Goal: Information Seeking & Learning: Find specific fact

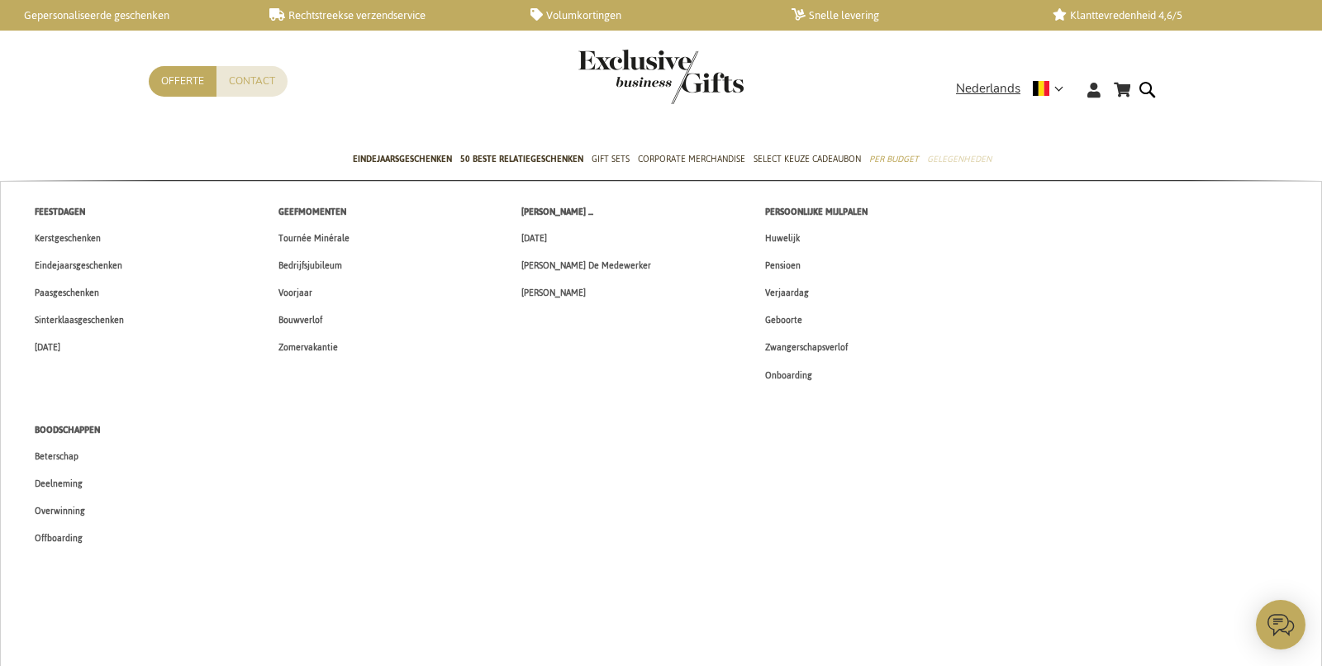
click at [937, 160] on span "Gelegenheden" at bounding box center [959, 158] width 64 height 17
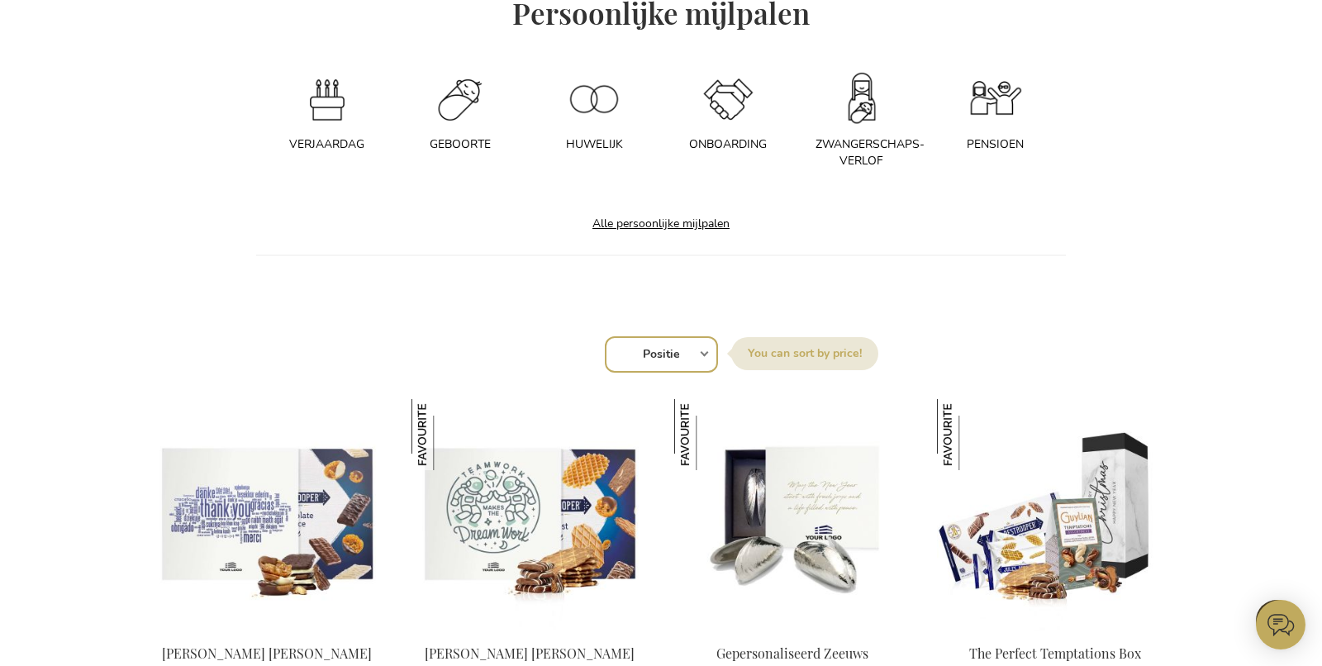
scroll to position [1609, 0]
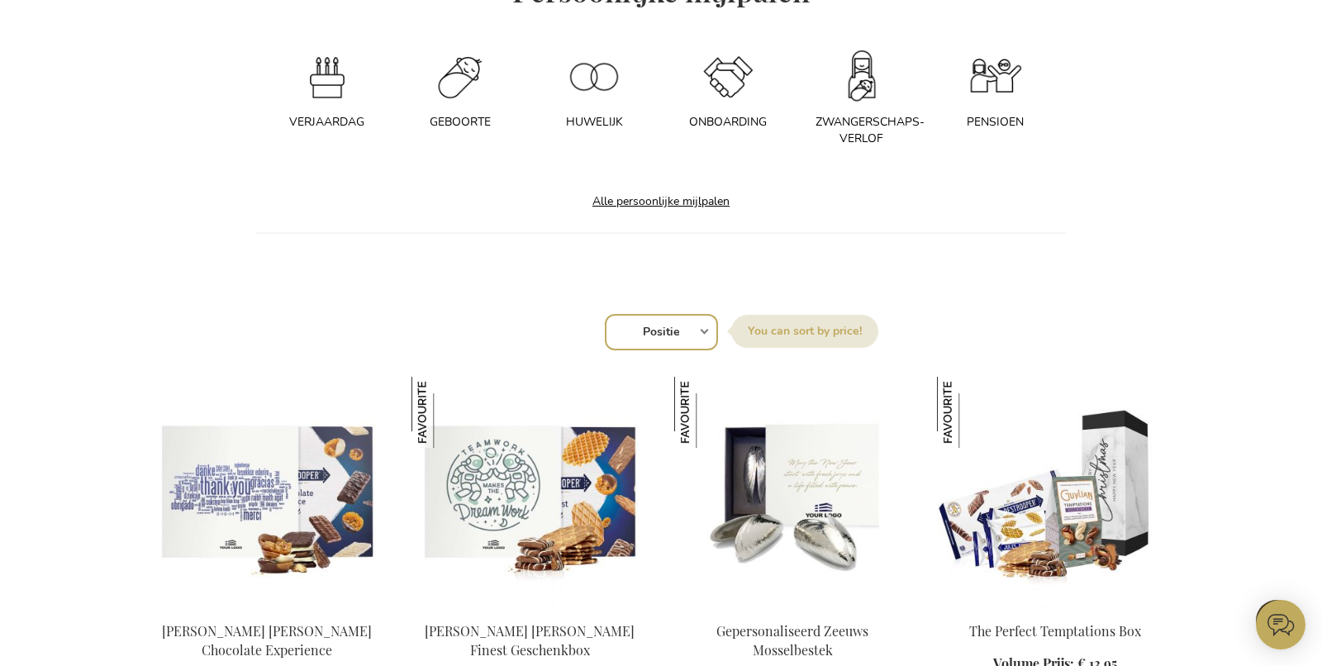
drag, startPoint x: 698, startPoint y: 204, endPoint x: 750, endPoint y: 250, distance: 68.5
click at [698, 204] on link "Alle persoonlijke mijlpalen" at bounding box center [661, 201] width 170 height 39
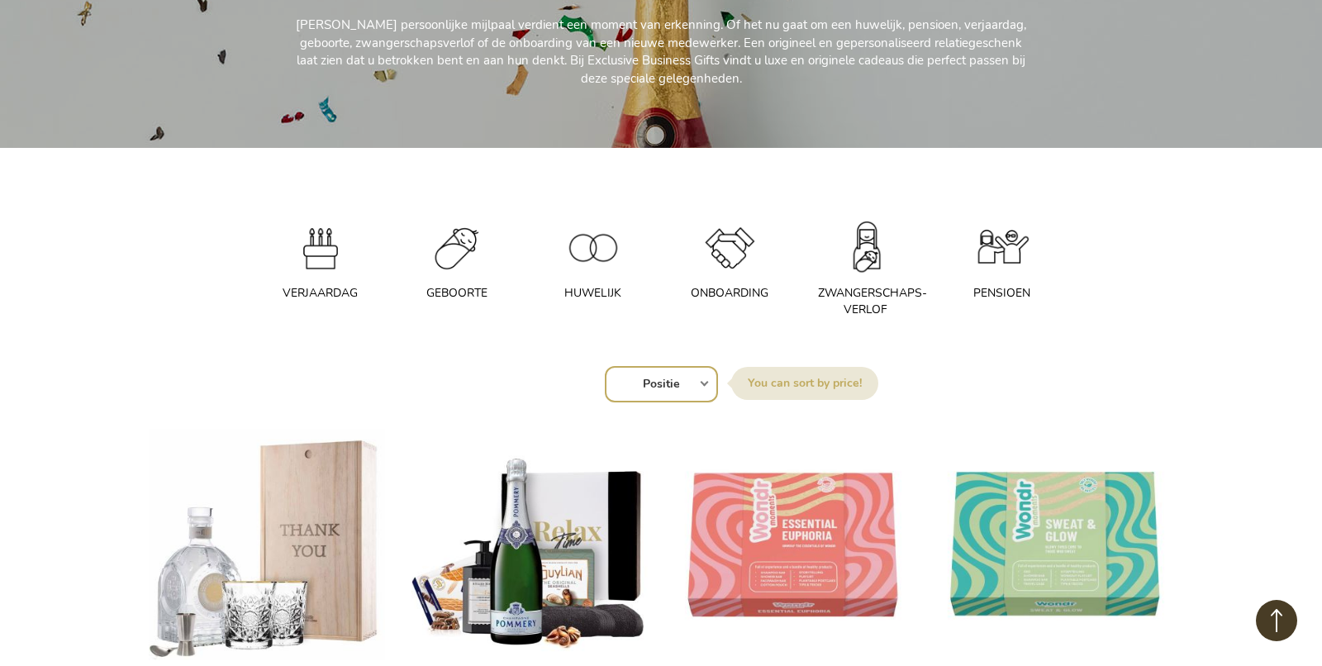
click at [698, 374] on select "Positie Best Sellers Meest bekeken Nieuw Biggest Saving Price: low to high Pric…" at bounding box center [661, 384] width 113 height 36
select select "new"
click at [605, 366] on select "Positie Best Sellers Meest bekeken Nieuw Biggest Saving Price: low to high Pric…" at bounding box center [661, 384] width 113 height 36
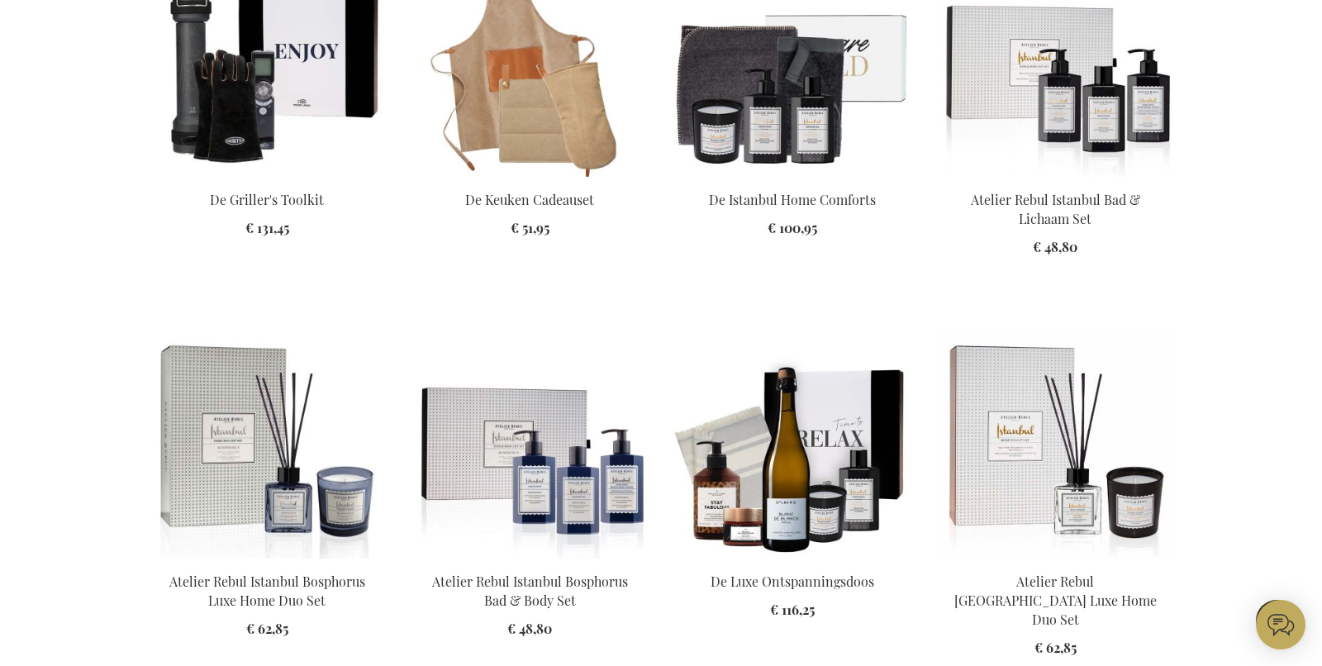
scroll to position [1599, 0]
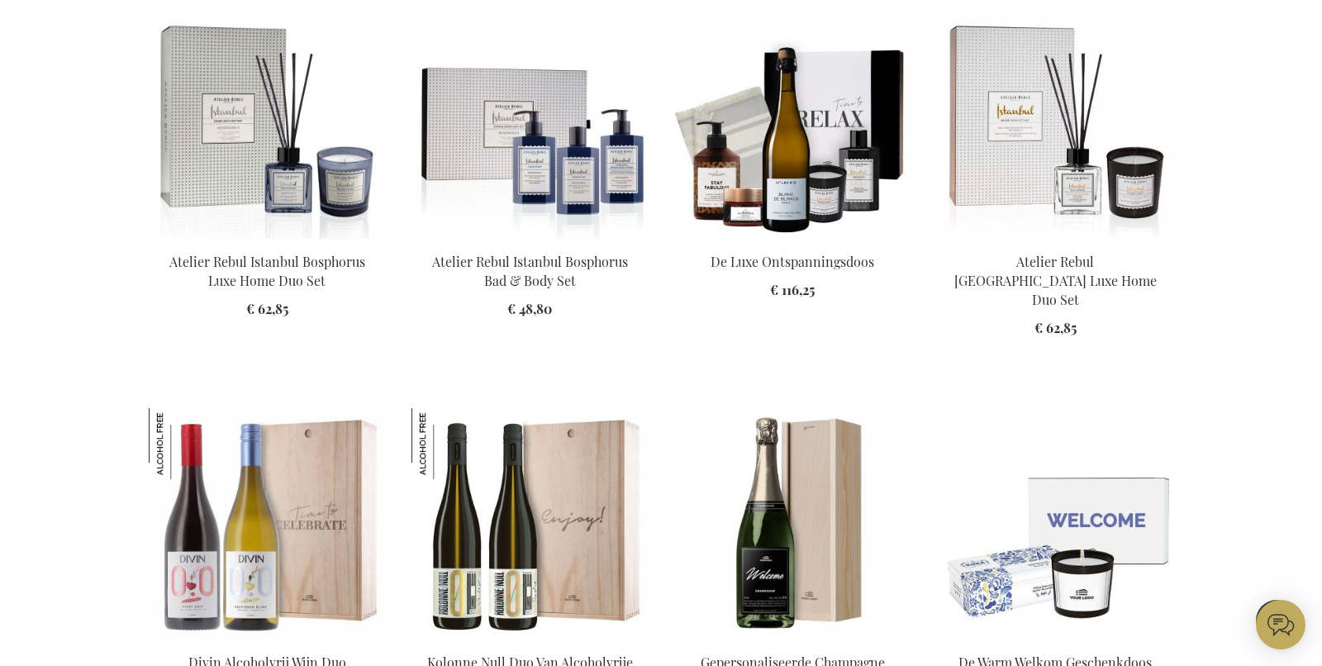
drag, startPoint x: 1027, startPoint y: 125, endPoint x: 984, endPoint y: 2, distance: 130.2
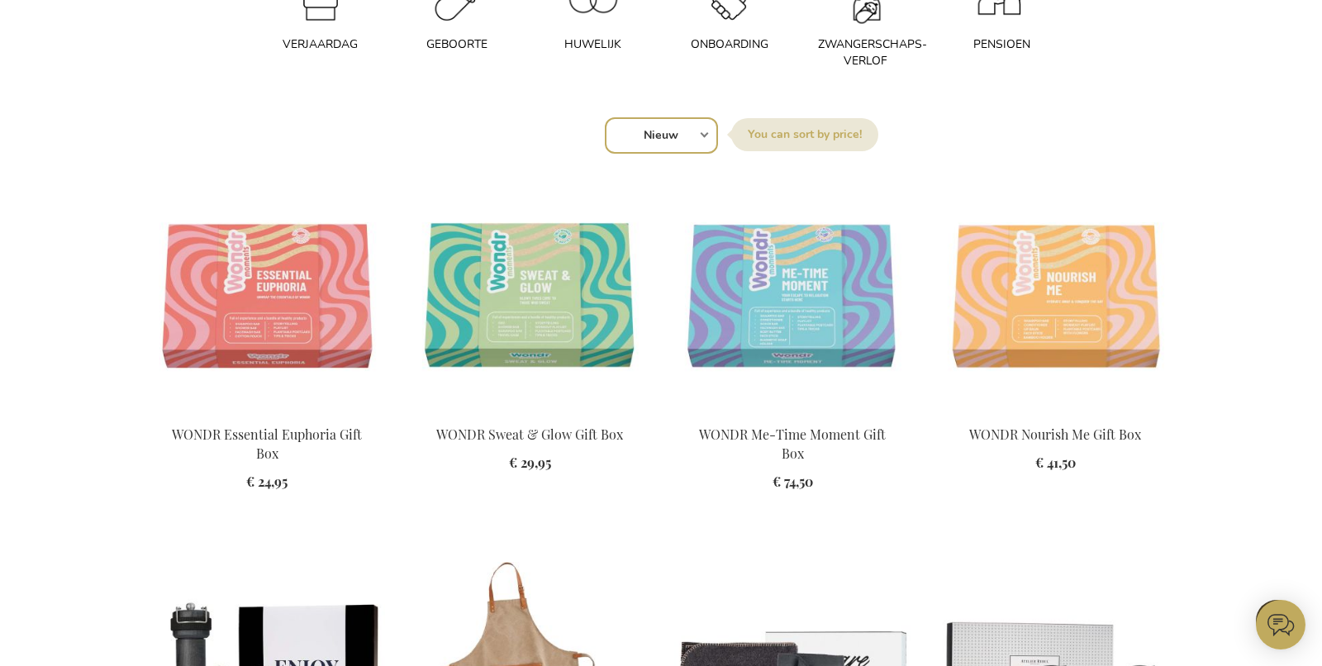
scroll to position [658, 0]
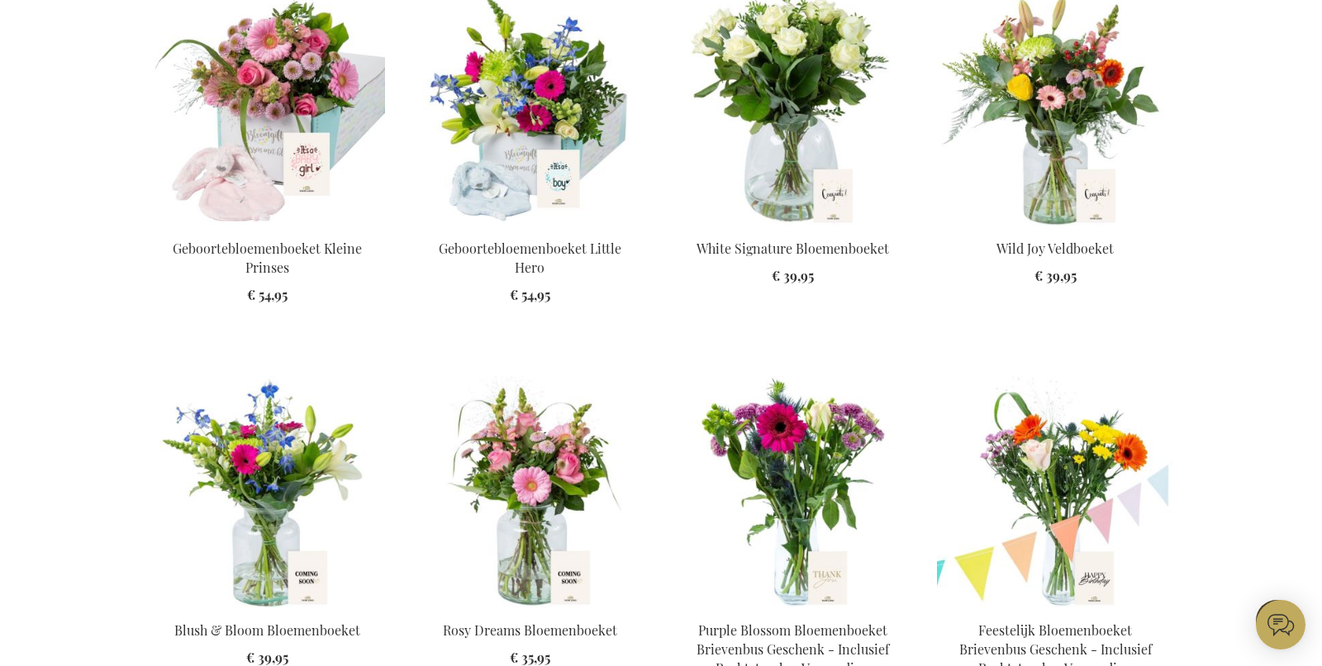
scroll to position [2397, 0]
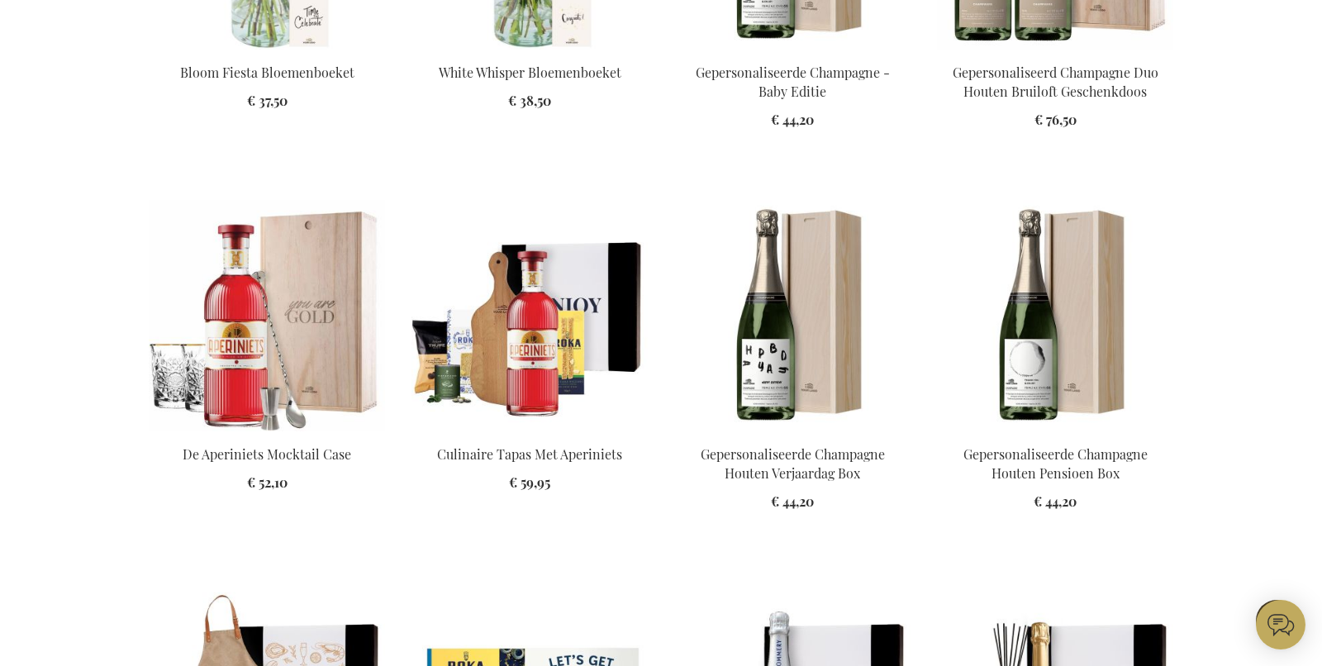
scroll to position [3371, 0]
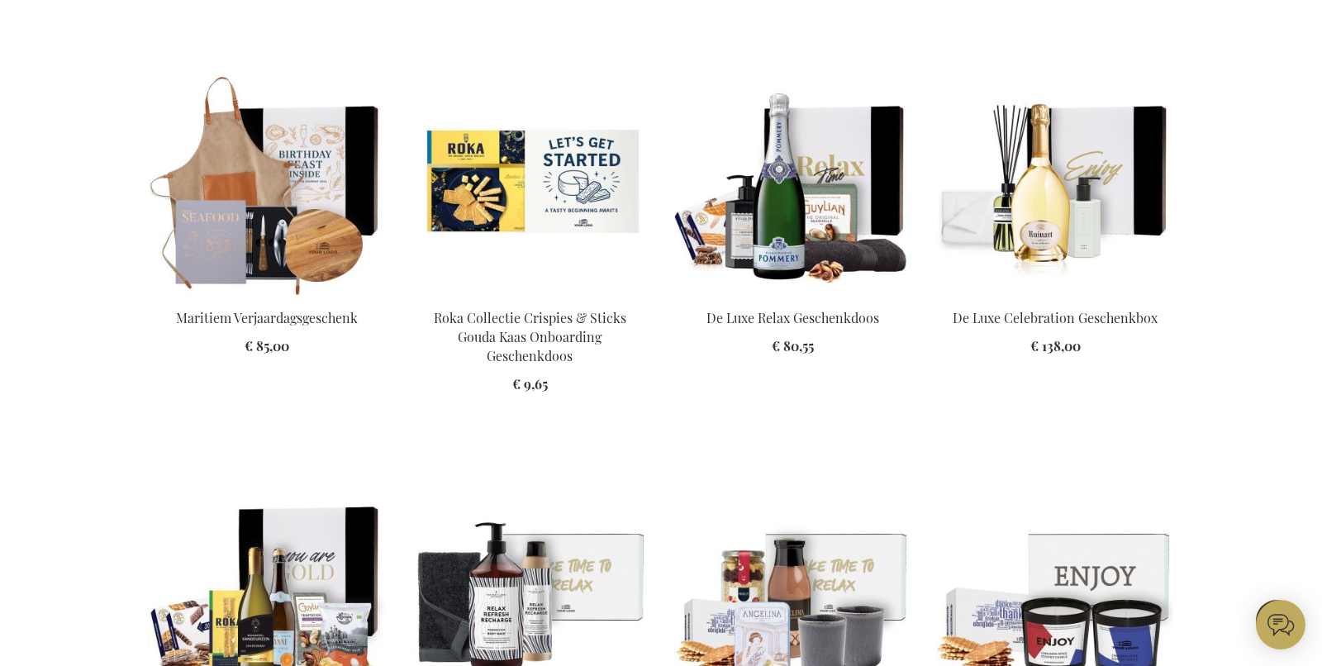
scroll to position [3861, 0]
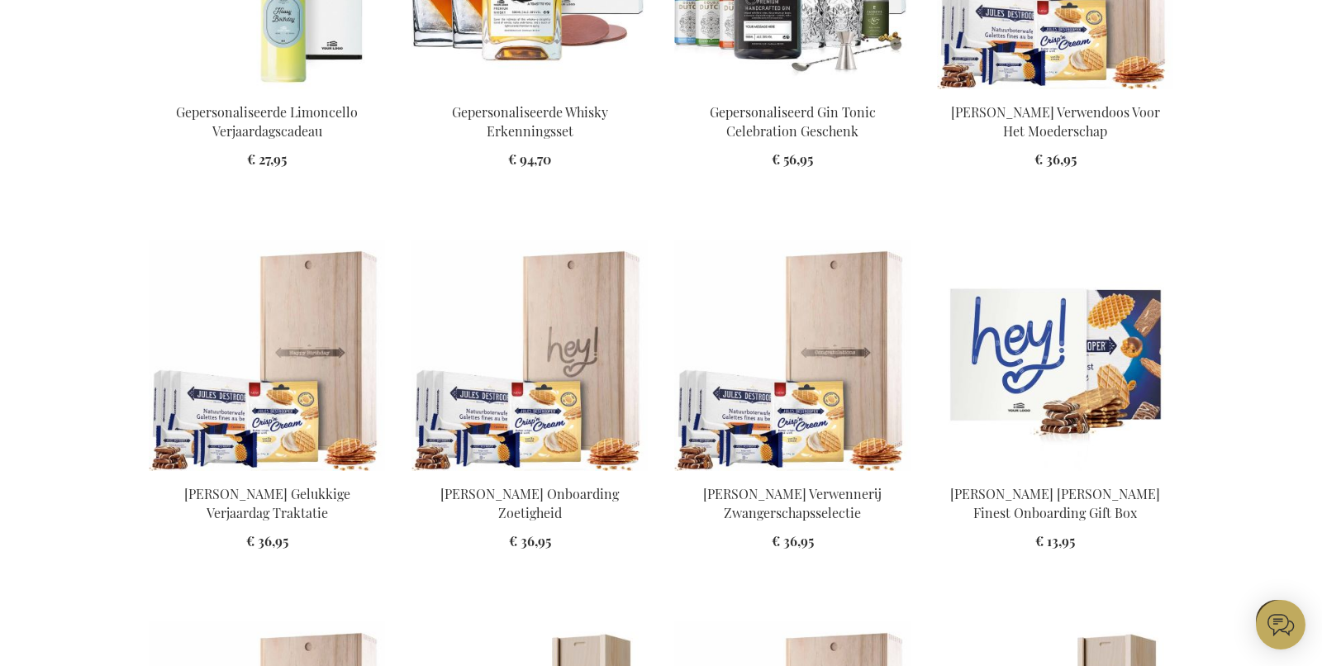
scroll to position [5832, 0]
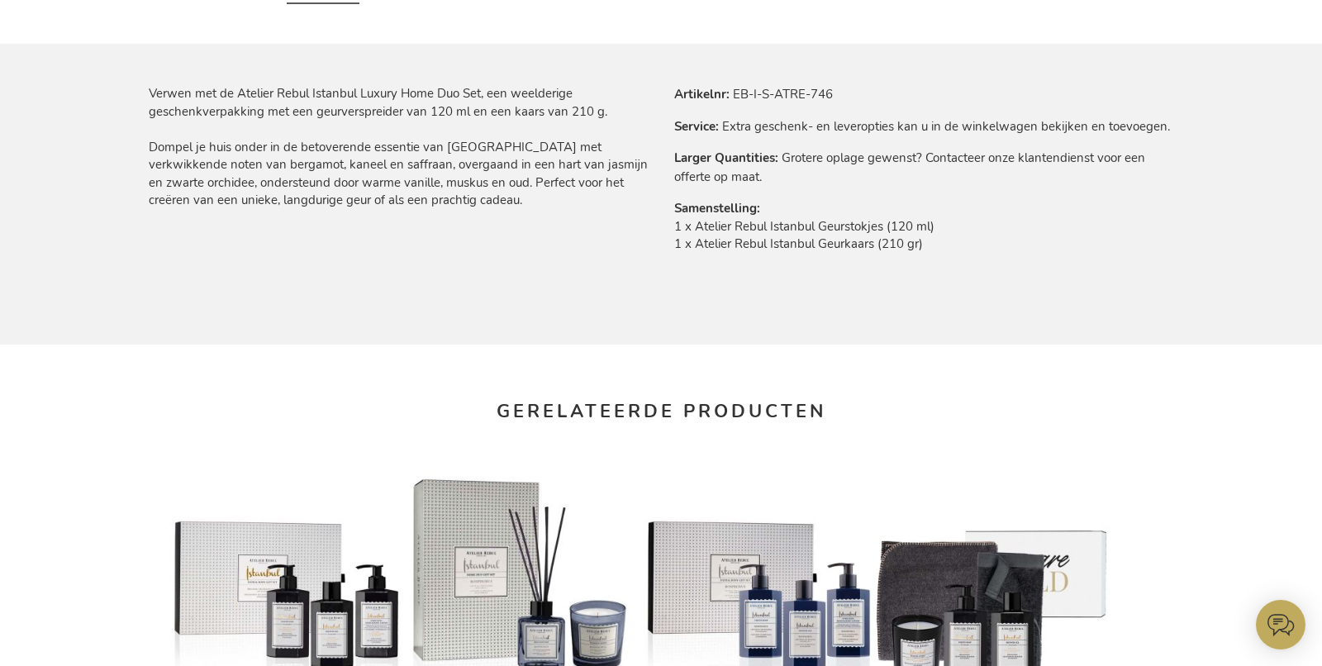
scroll to position [972, 0]
drag, startPoint x: 734, startPoint y: 93, endPoint x: 922, endPoint y: 41, distance: 195.7
click at [902, 99] on tr "Artikelnr EB-I-S-ATRE-746" at bounding box center [923, 93] width 499 height 18
copy td "EB-I-S-ATRE-746"
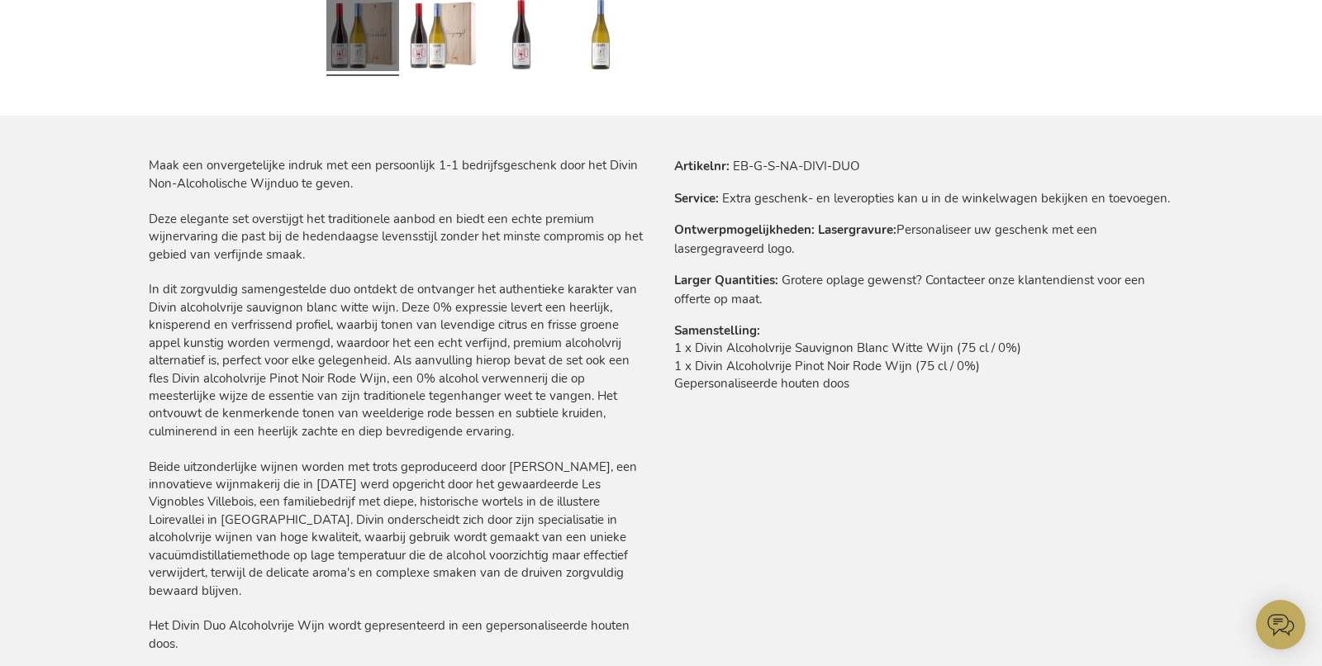
drag, startPoint x: 731, startPoint y: 167, endPoint x: 908, endPoint y: 170, distance: 177.7
click at [984, 164] on tr "Artikelnr EB-G-S-NA-DIVI-DUO" at bounding box center [923, 166] width 499 height 18
drag, startPoint x: 887, startPoint y: 171, endPoint x: 741, endPoint y: 157, distance: 146.2
click at [736, 164] on tr "Artikelnr EB-G-S-NA-DIVI-DUO" at bounding box center [923, 166] width 499 height 18
copy td "EB-G-S-NA-DIVI-DUO"
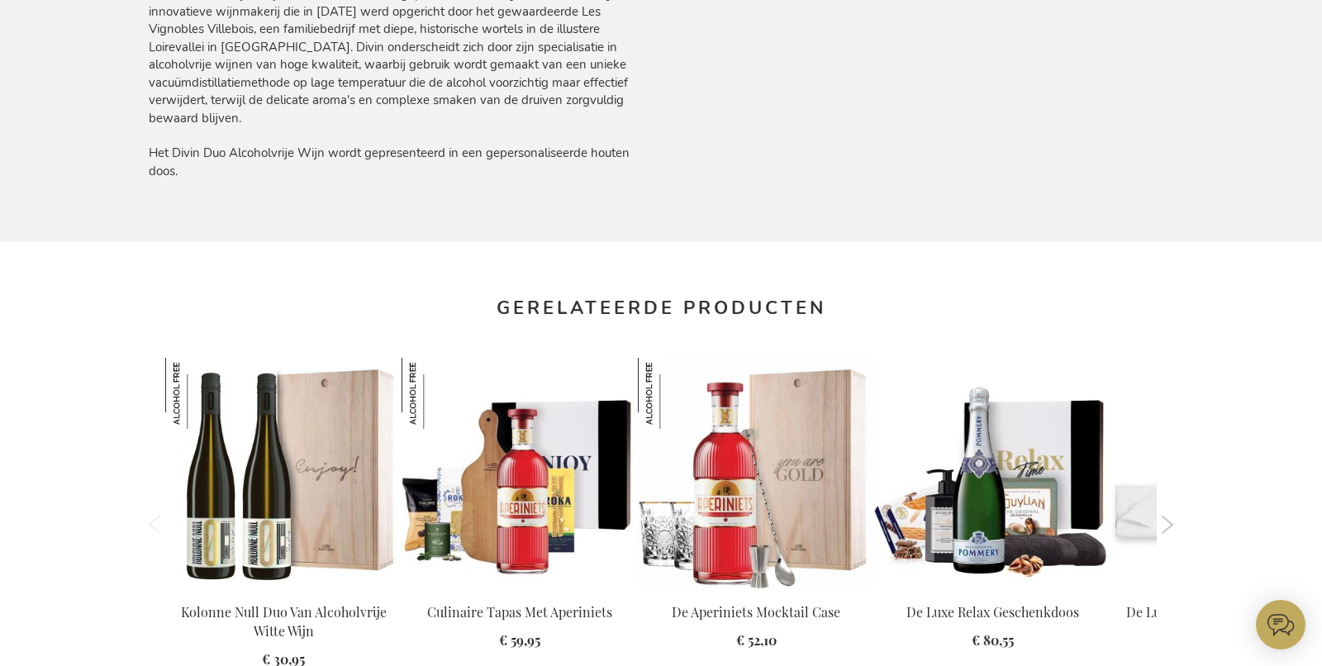
scroll to position [1373, 0]
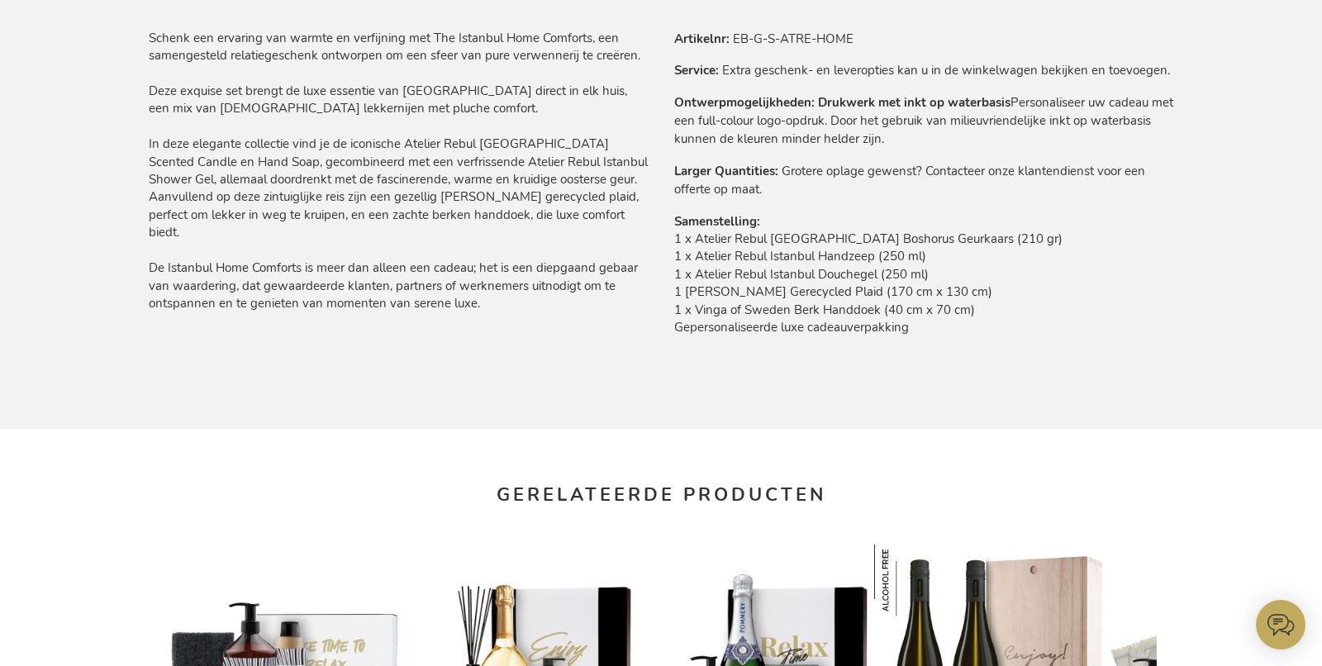
scroll to position [939, 0]
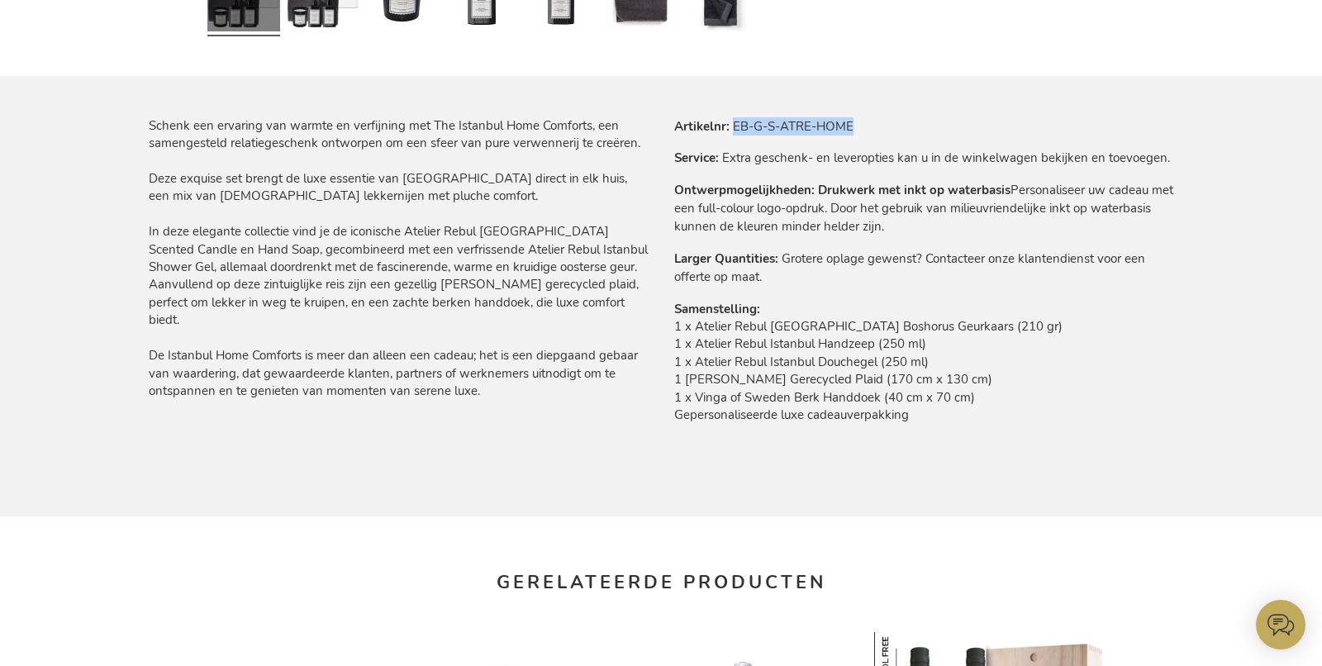
drag, startPoint x: 735, startPoint y: 125, endPoint x: 902, endPoint y: 122, distance: 167.0
click at [900, 124] on tr "Artikelnr EB-G-S-ATRE-HOME" at bounding box center [923, 126] width 499 height 18
copy td "EB-G-S-ATRE-HOME"
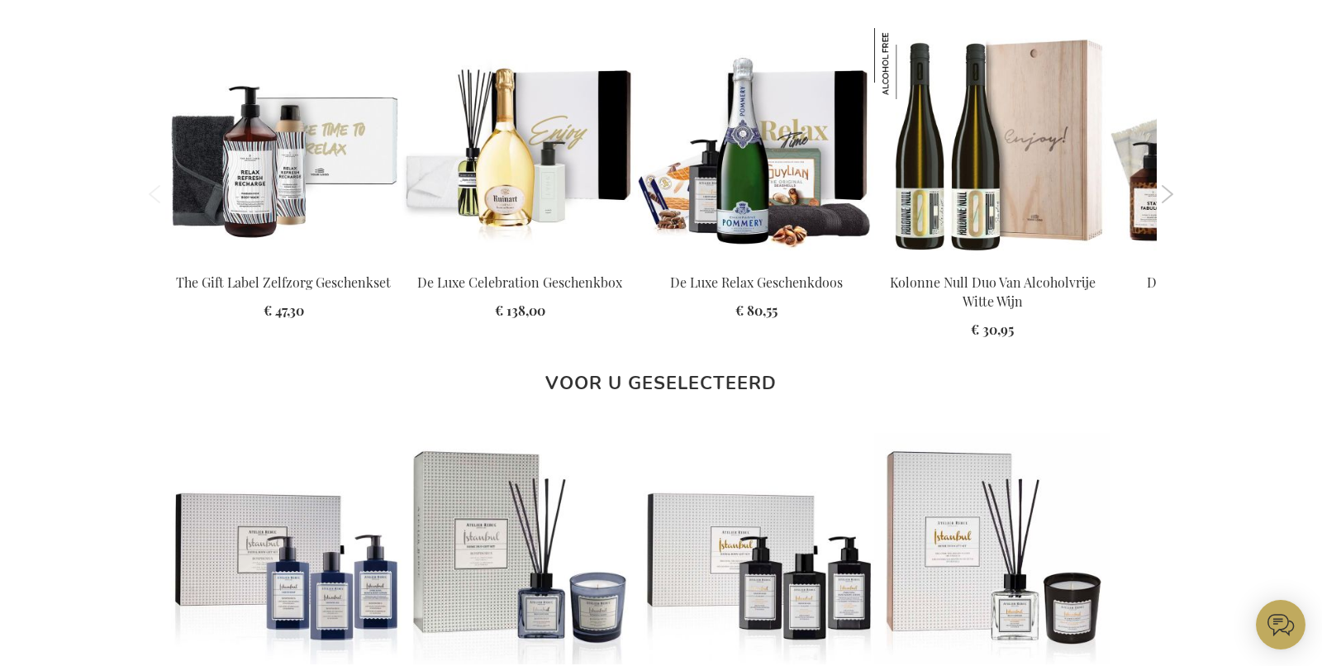
scroll to position [1542, 0]
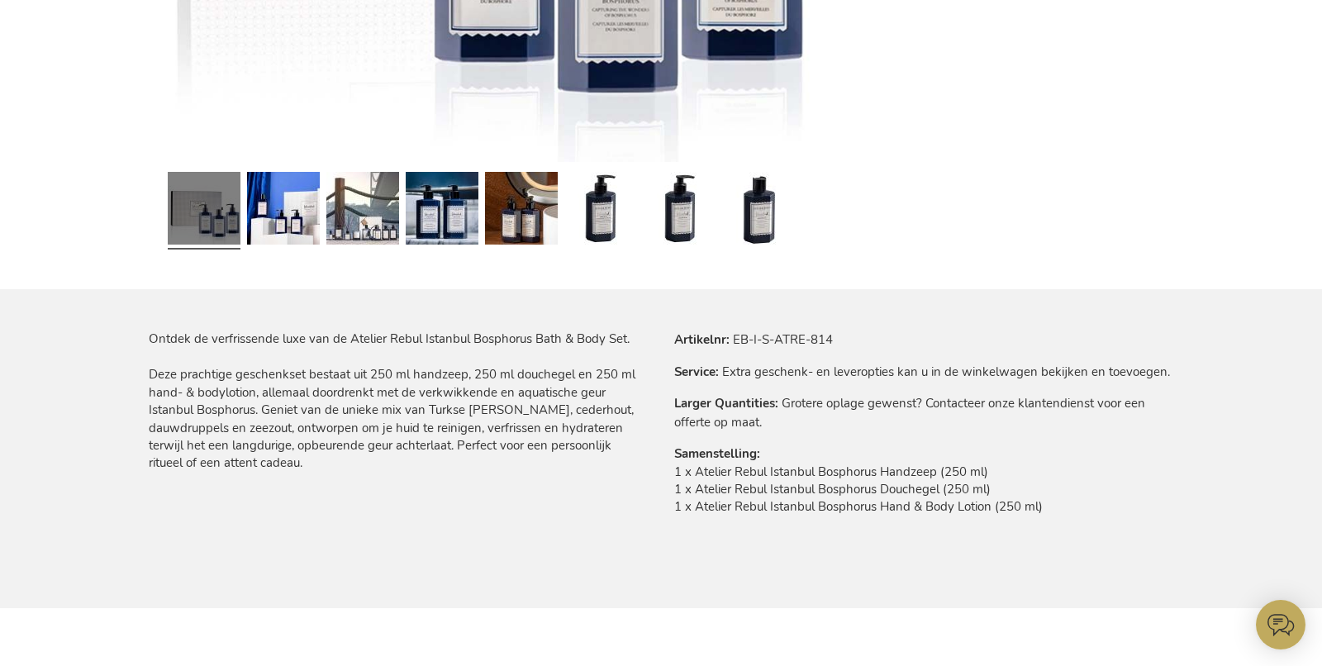
scroll to position [737, 0]
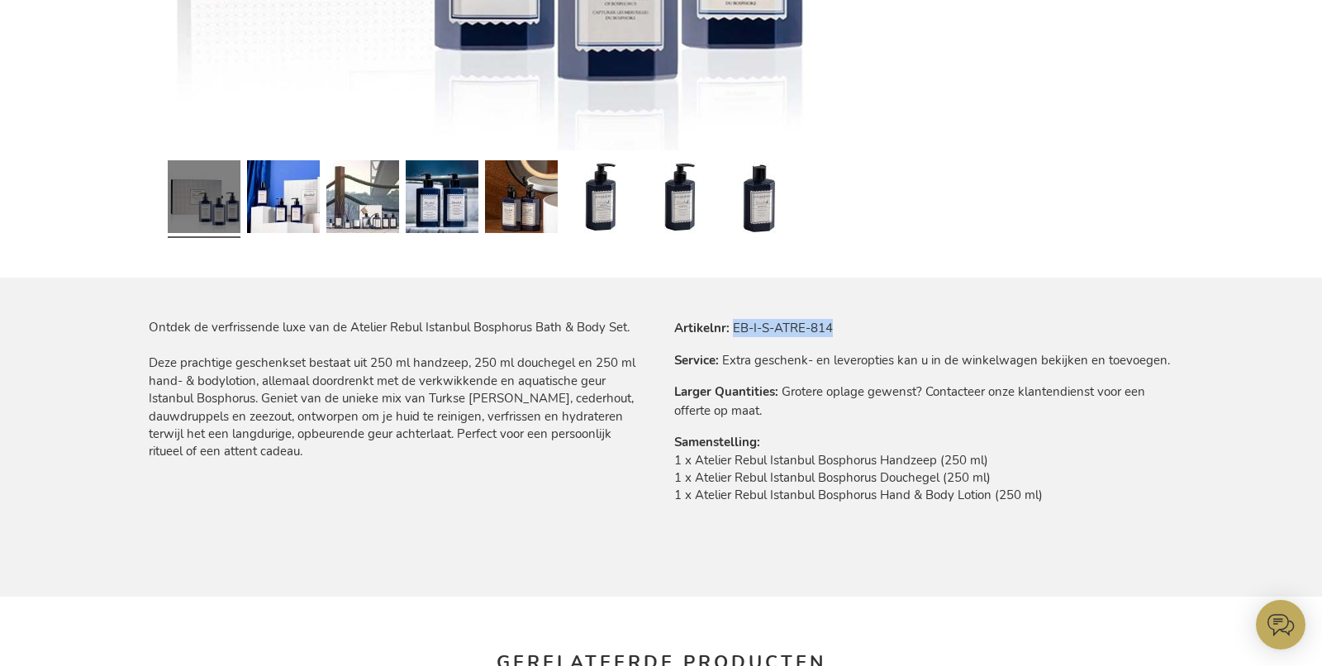
drag, startPoint x: 733, startPoint y: 327, endPoint x: 958, endPoint y: 322, distance: 224.9
click at [957, 325] on tr "Artikelnr EB-I-S-ATRE-814" at bounding box center [923, 328] width 499 height 18
copy td "EB-I-S-ATRE-814"
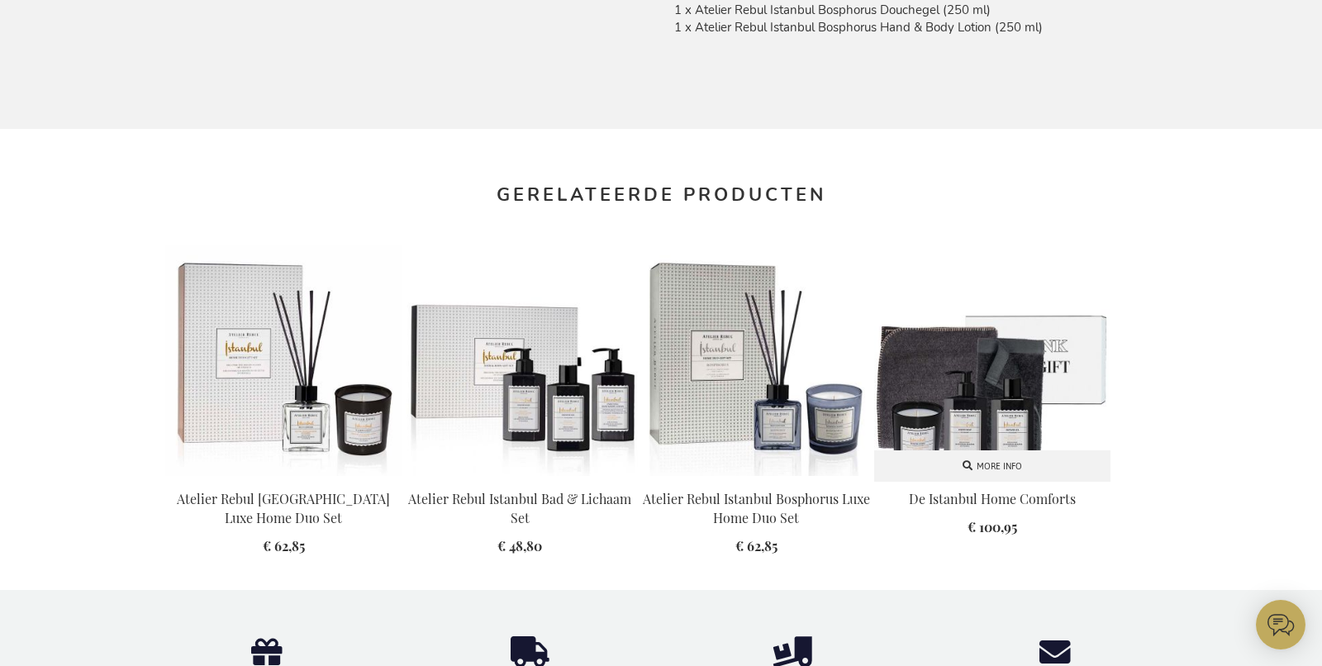
scroll to position [1166, 0]
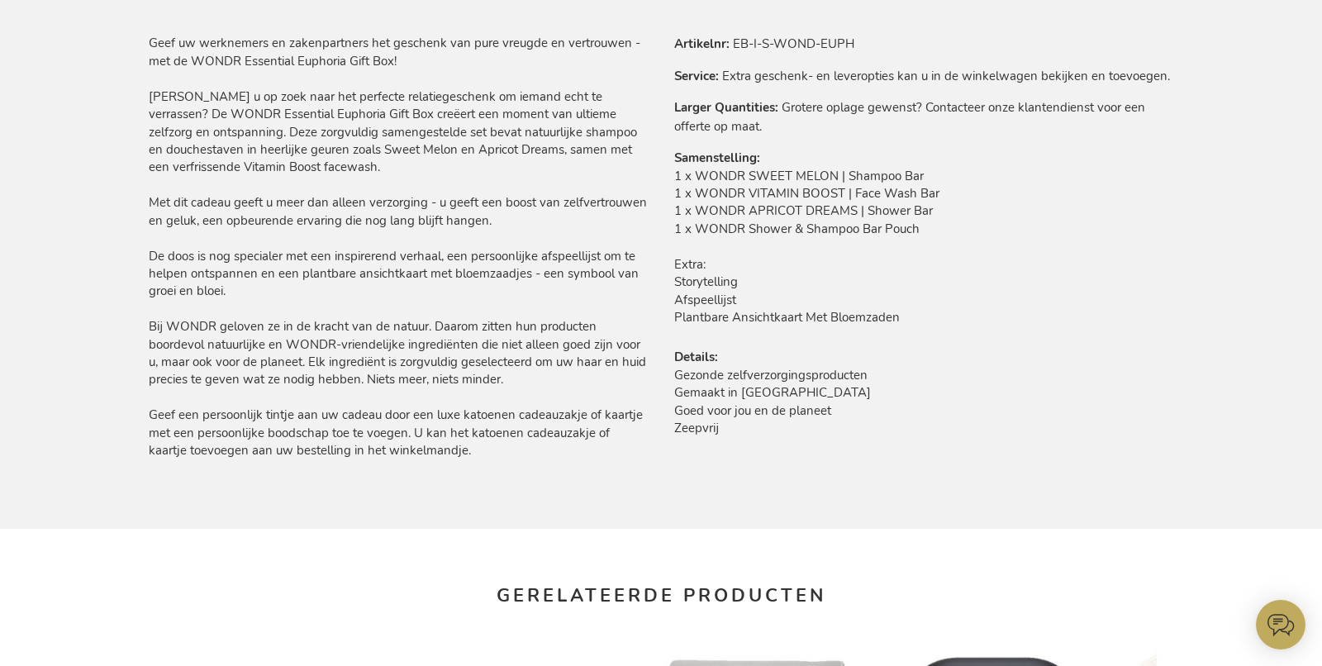
scroll to position [997, 0]
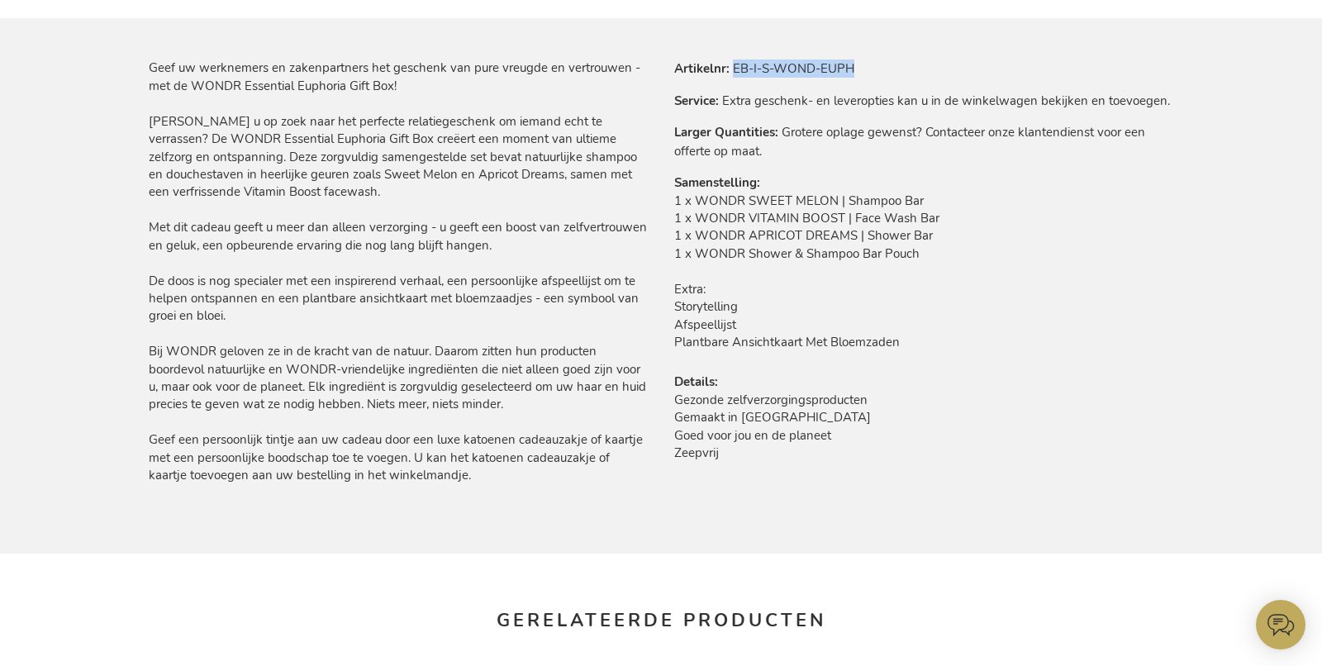
drag, startPoint x: 734, startPoint y: 67, endPoint x: 949, endPoint y: 4, distance: 223.9
click at [919, 70] on tr "Artikelnr EB-I-S-WOND-EUPH" at bounding box center [923, 69] width 499 height 18
copy td "EB-I-S-WOND-EUPH"
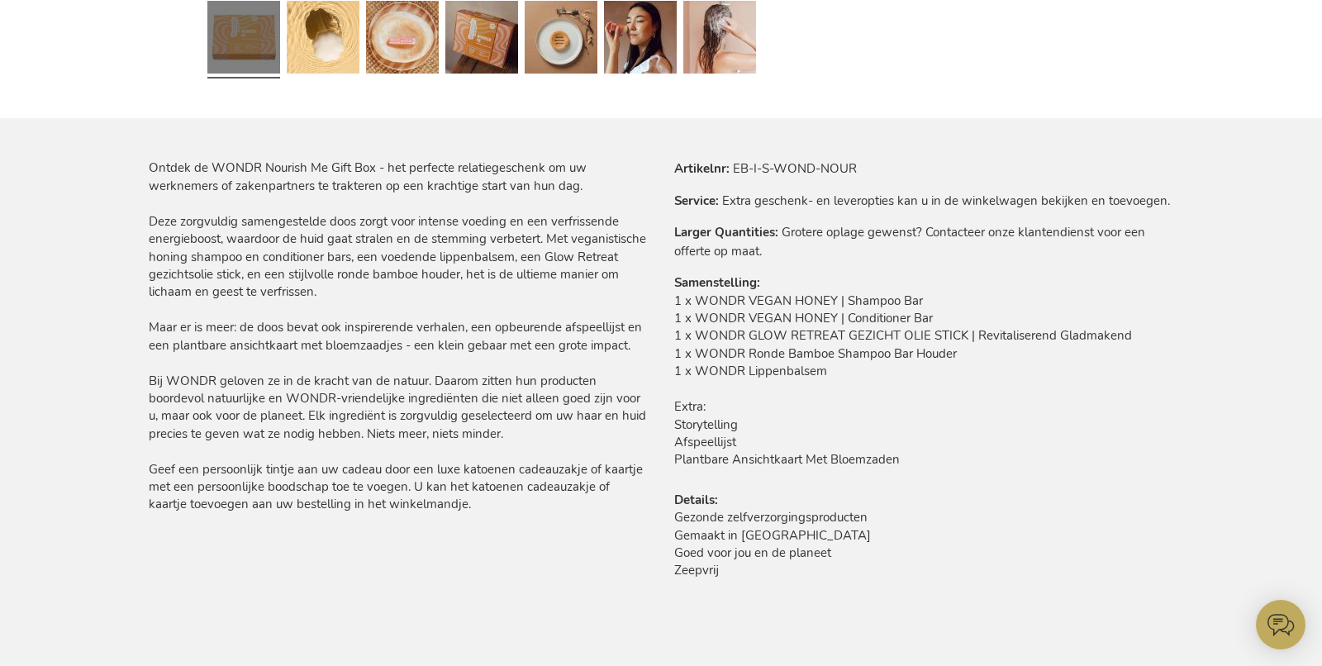
scroll to position [928, 0]
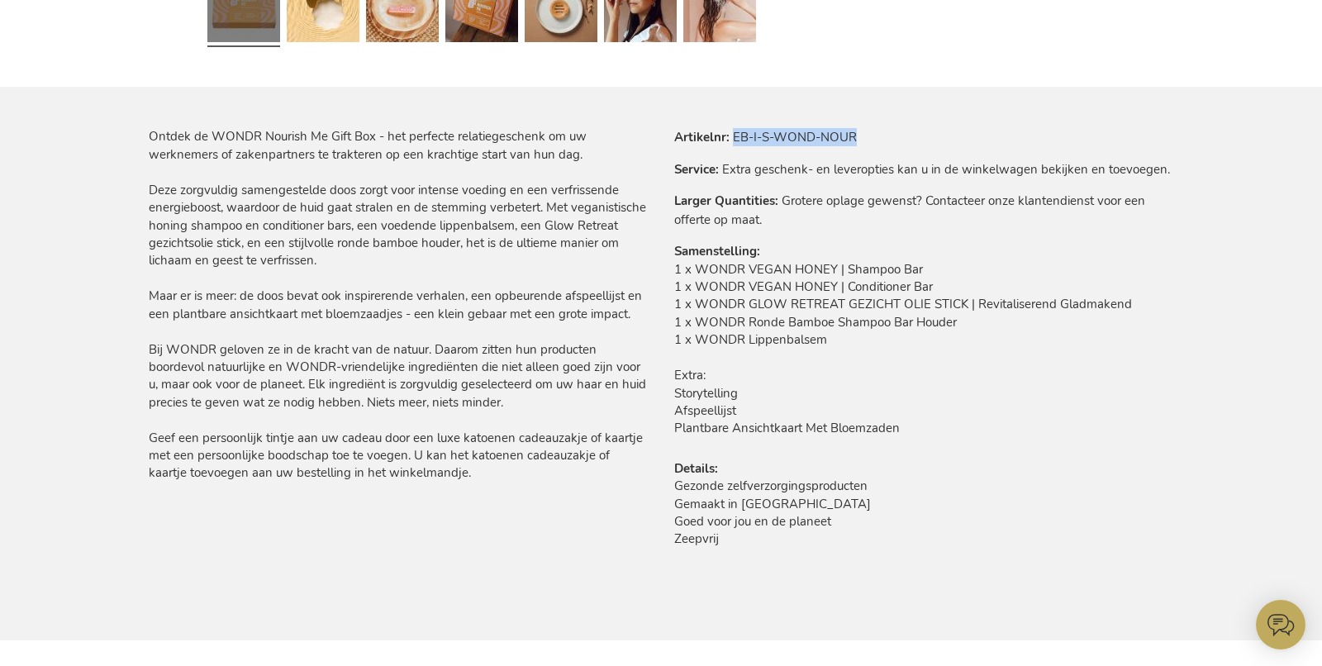
drag, startPoint x: 743, startPoint y: 136, endPoint x: 893, endPoint y: 126, distance: 150.0
click at [877, 140] on tr "Artikelnr EB-I-S-WOND-NOUR" at bounding box center [923, 137] width 499 height 18
copy td "EB-I-S-WOND-NOUR"
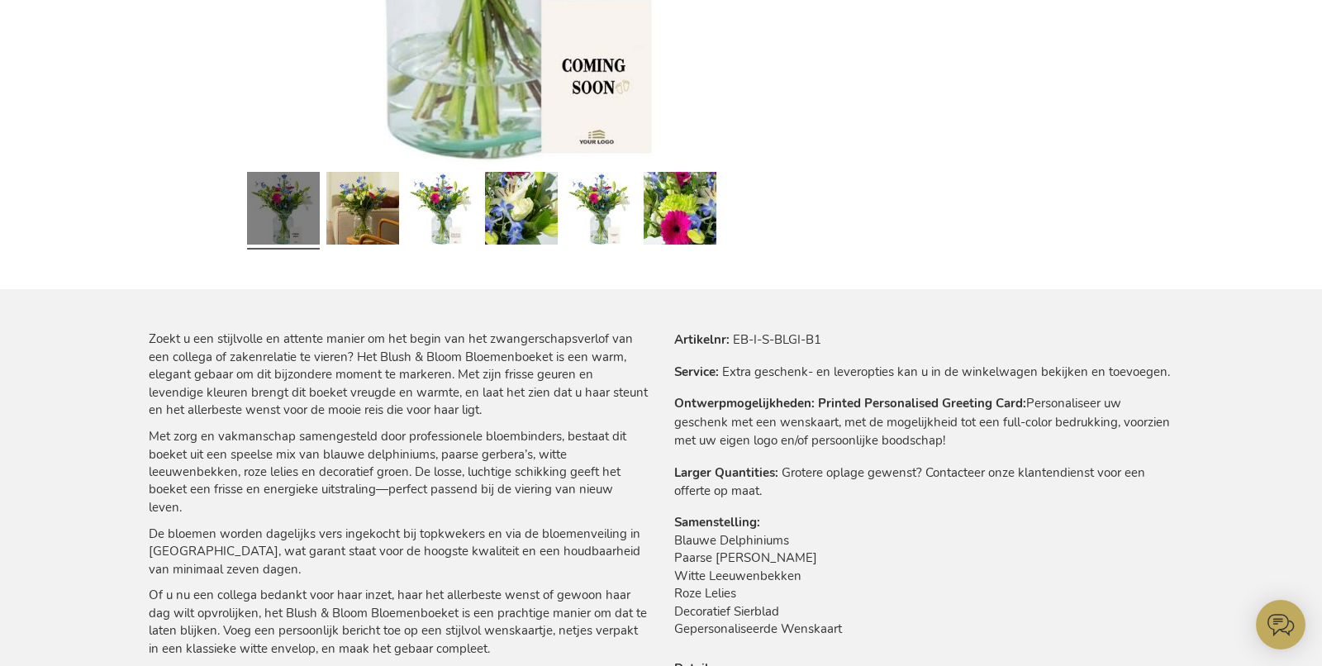
scroll to position [790, 0]
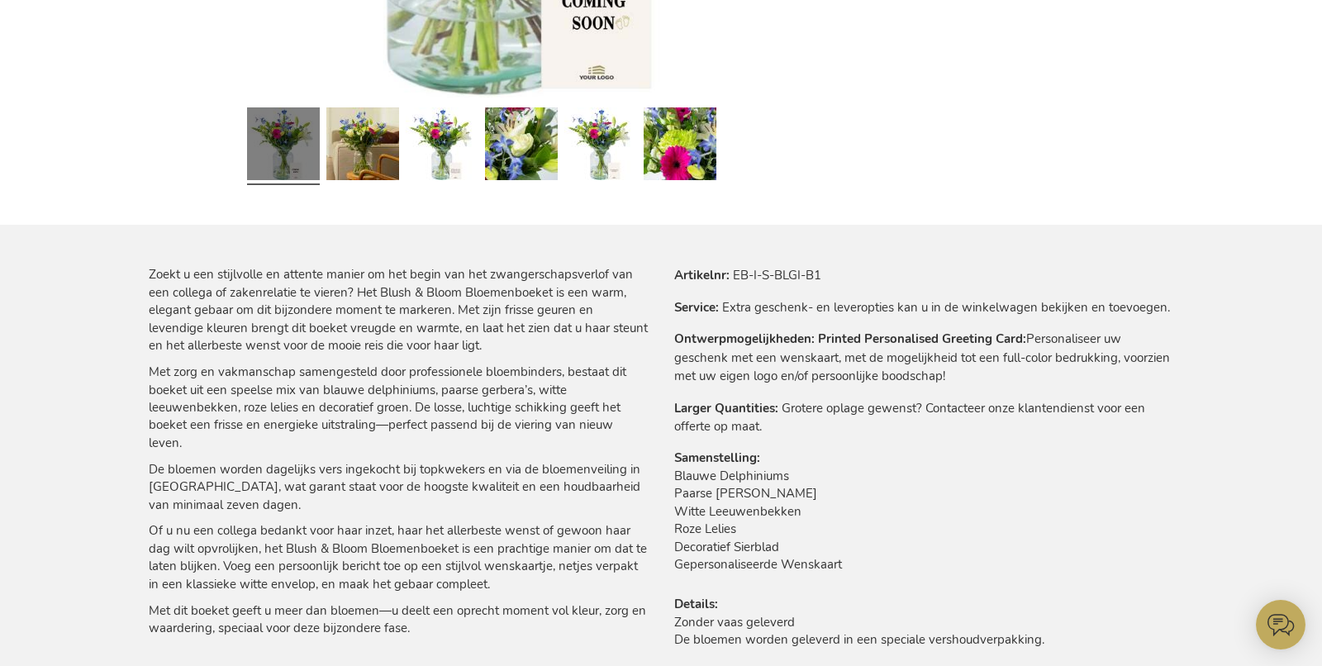
drag, startPoint x: 761, startPoint y: 274, endPoint x: 753, endPoint y: 277, distance: 8.9
click at [0, 0] on td "EB-I-S-BLGI-B1" at bounding box center [0, 0] width 0 height 0
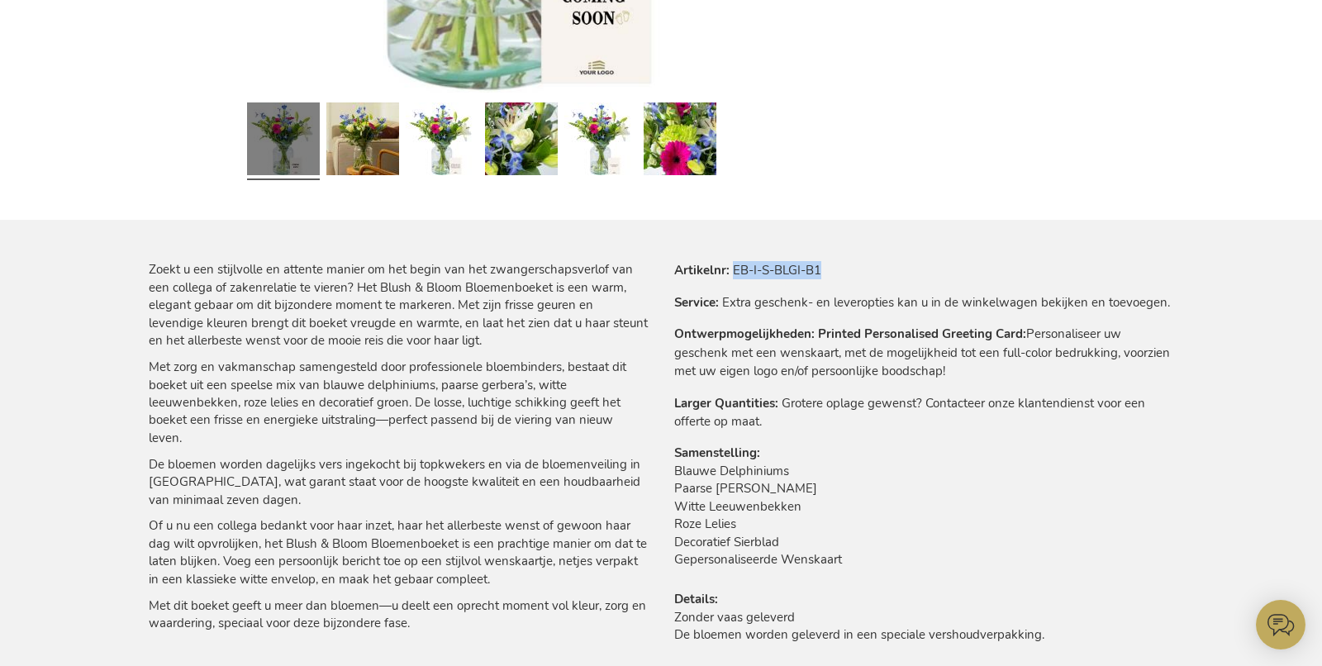
drag, startPoint x: 735, startPoint y: 272, endPoint x: 858, endPoint y: 270, distance: 123.2
click at [858, 271] on tr "Artikelnr EB-I-S-BLGI-B1" at bounding box center [923, 270] width 499 height 18
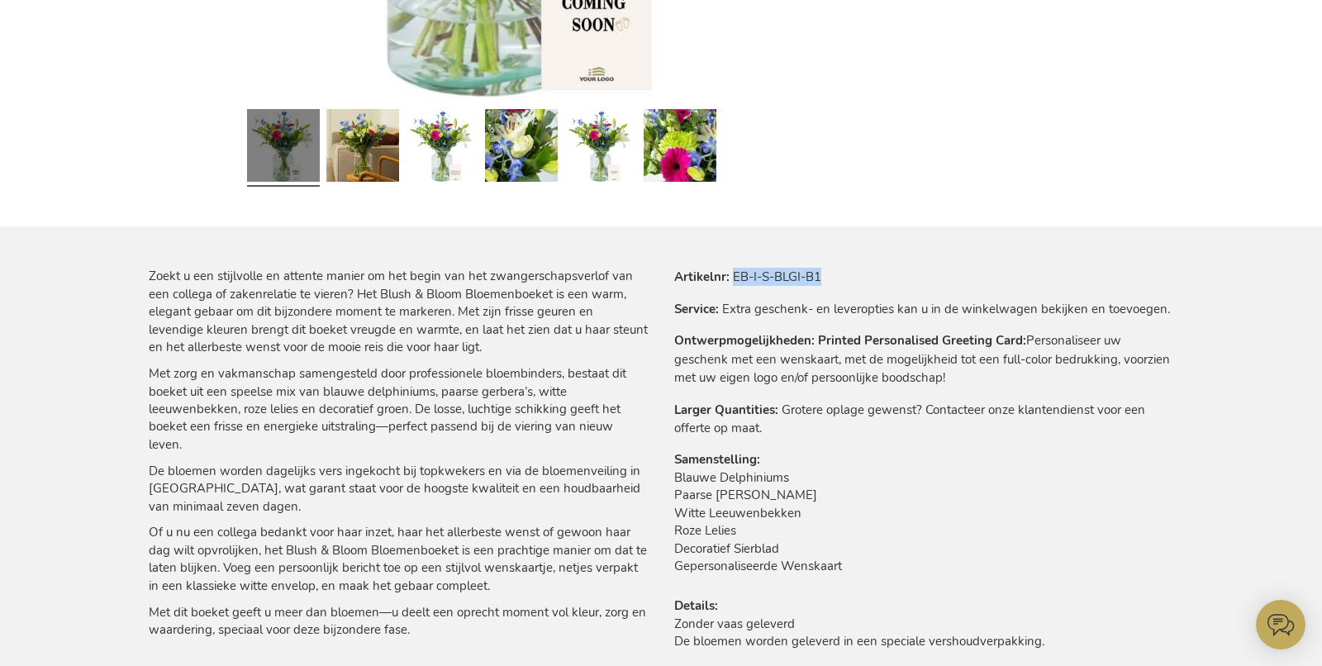
copy td "EB-I-S-BLGI-B1"
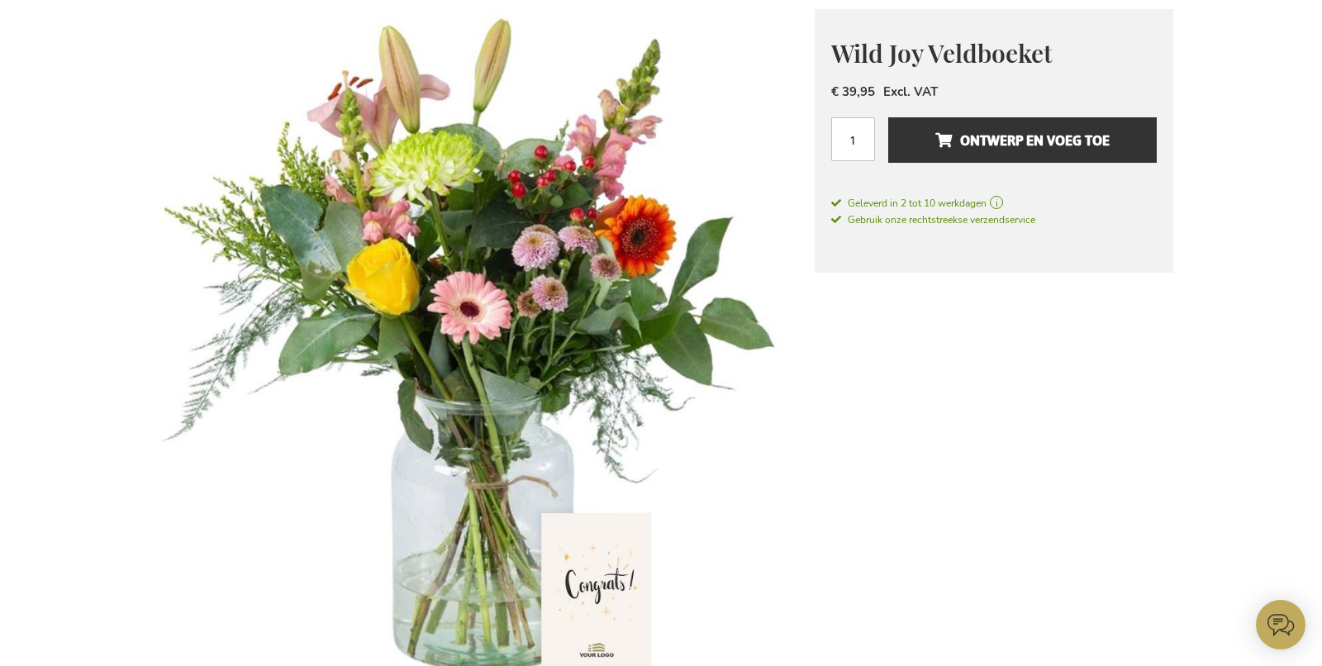
scroll to position [1021, 0]
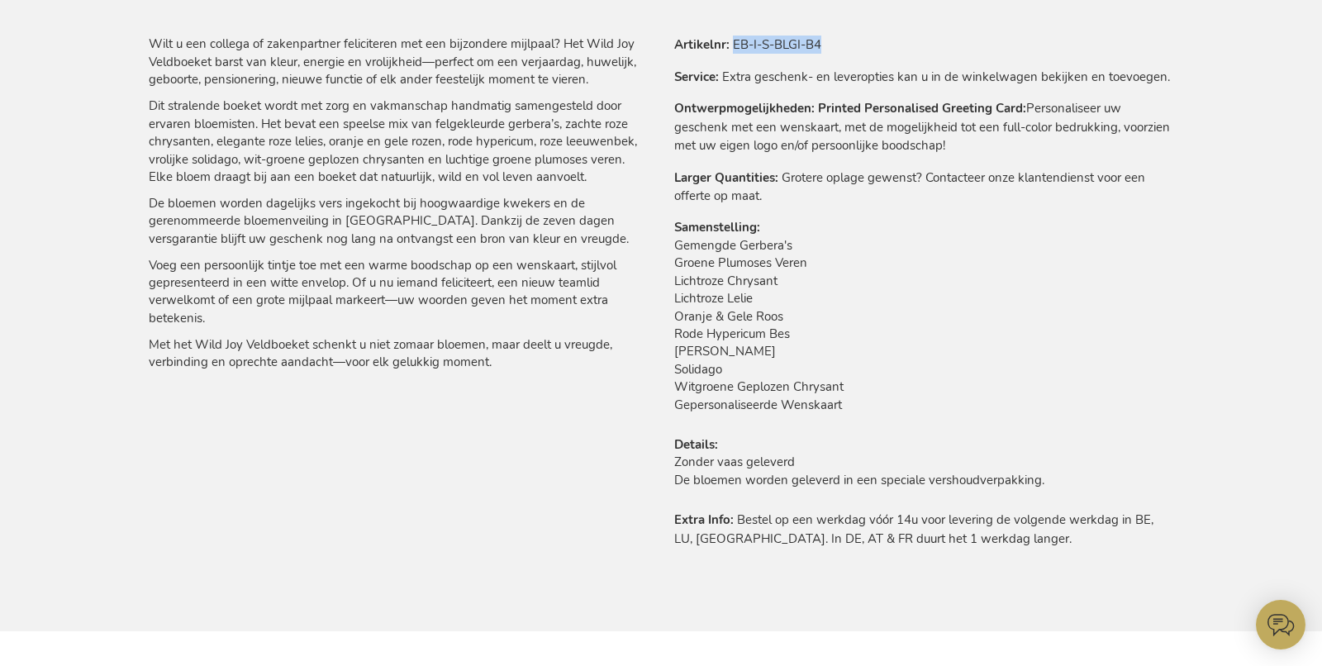
drag, startPoint x: 735, startPoint y: 48, endPoint x: 866, endPoint y: 65, distance: 132.6
click at [860, 41] on tr "Artikelnr EB-I-S-BLGI-B4" at bounding box center [923, 45] width 499 height 18
copy td "EB-I-S-BLGI-B4"
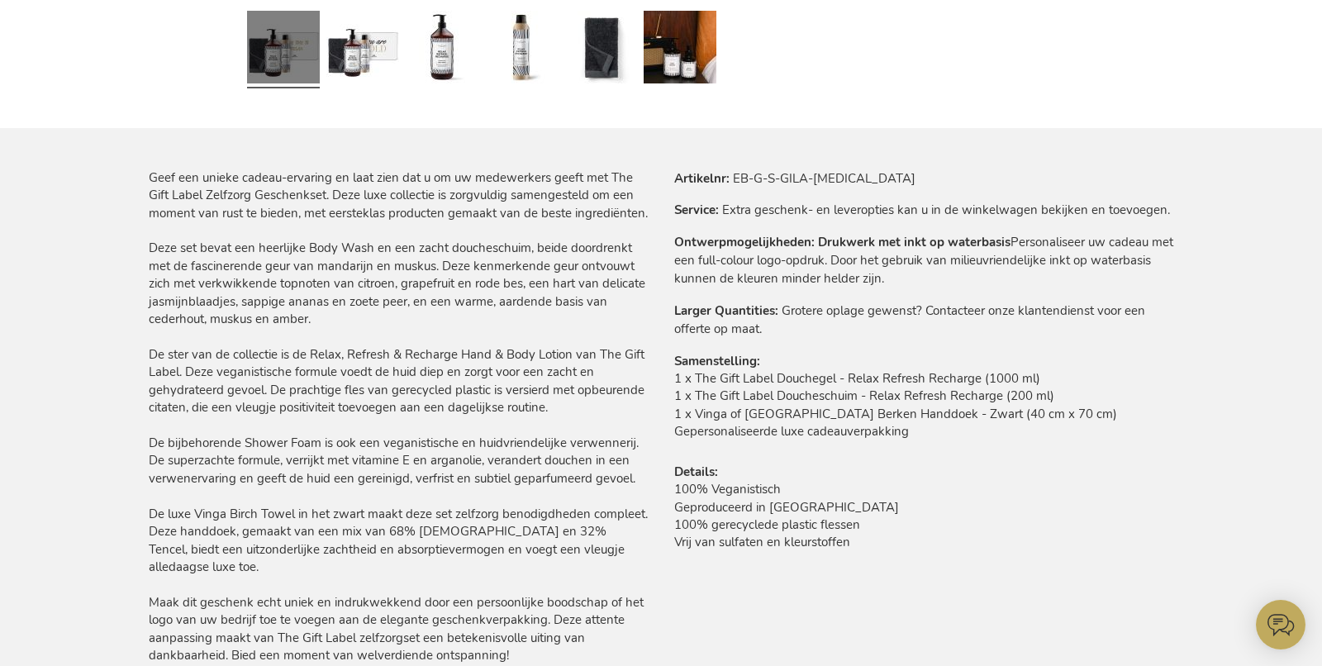
scroll to position [898, 0]
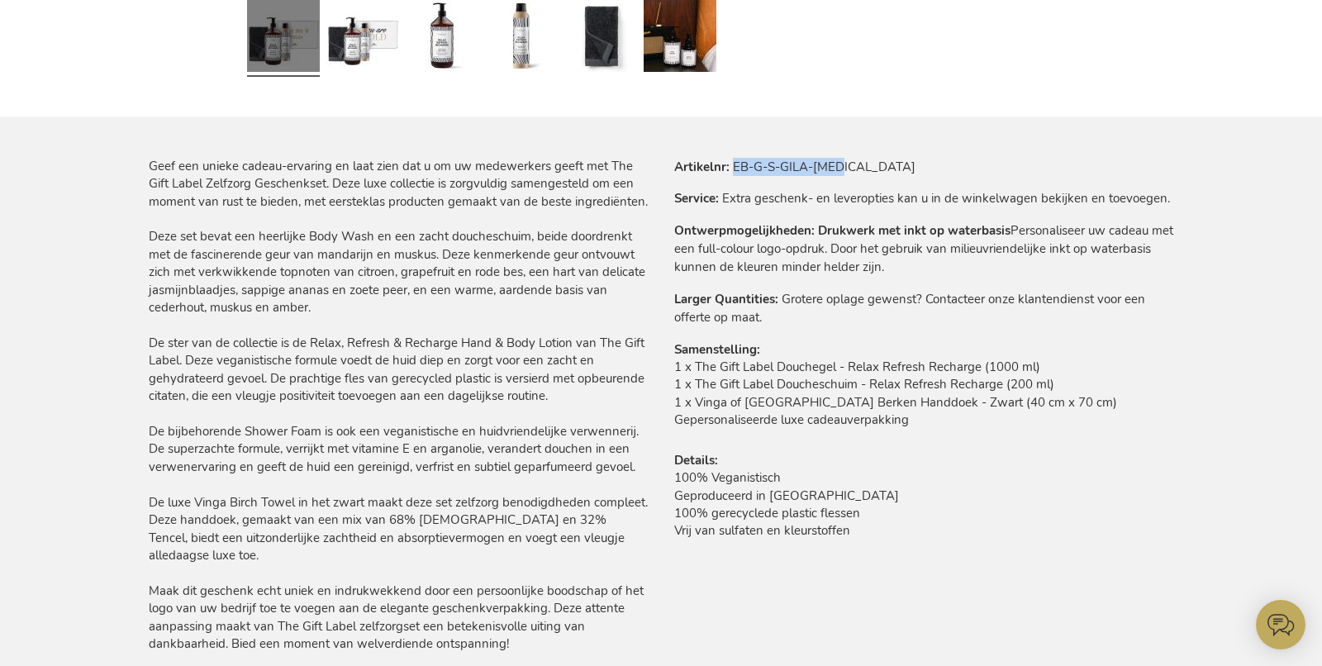
drag, startPoint x: 735, startPoint y: 165, endPoint x: 934, endPoint y: 167, distance: 199.2
click at [929, 169] on tr "Artikelnr EB-G-S-GILA-RELA" at bounding box center [923, 167] width 499 height 18
copy td "EB-G-S-GILA-RELA"
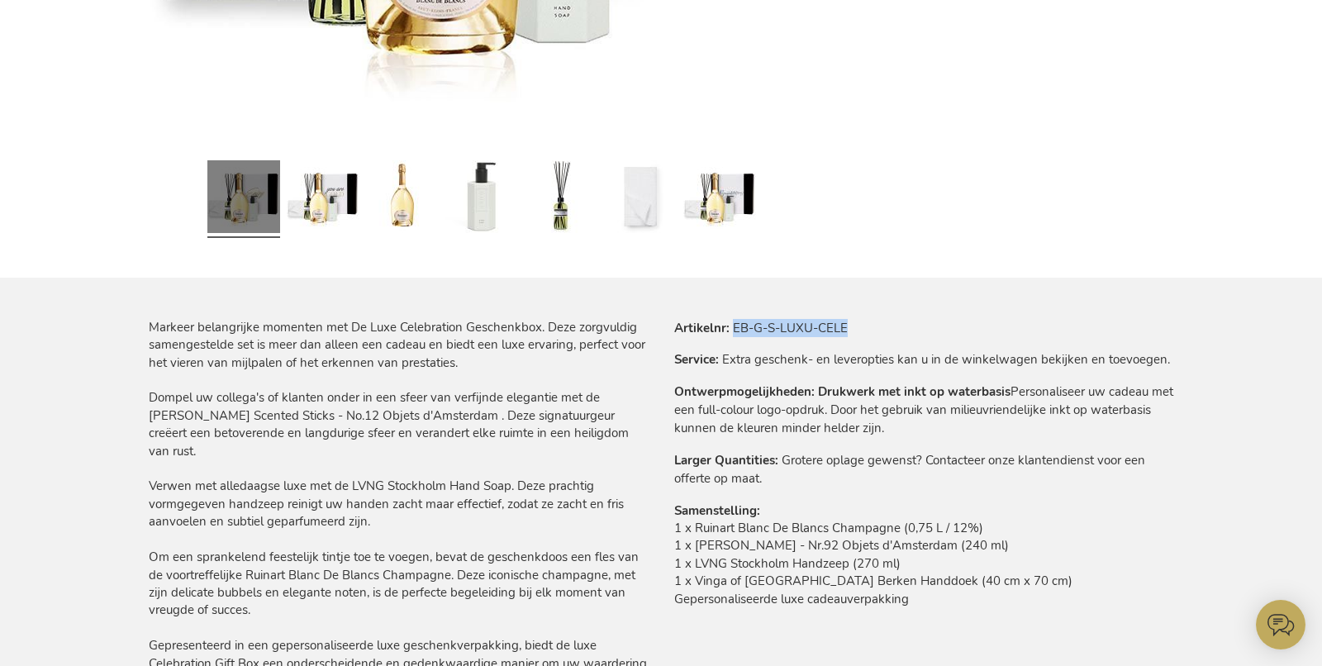
drag, startPoint x: 735, startPoint y: 326, endPoint x: 927, endPoint y: 307, distance: 192.8
click at [912, 322] on tr "Artikelnr EB-G-S-LUXU-CELE" at bounding box center [923, 328] width 499 height 18
copy td "EB-G-S-LUXU-CELE"
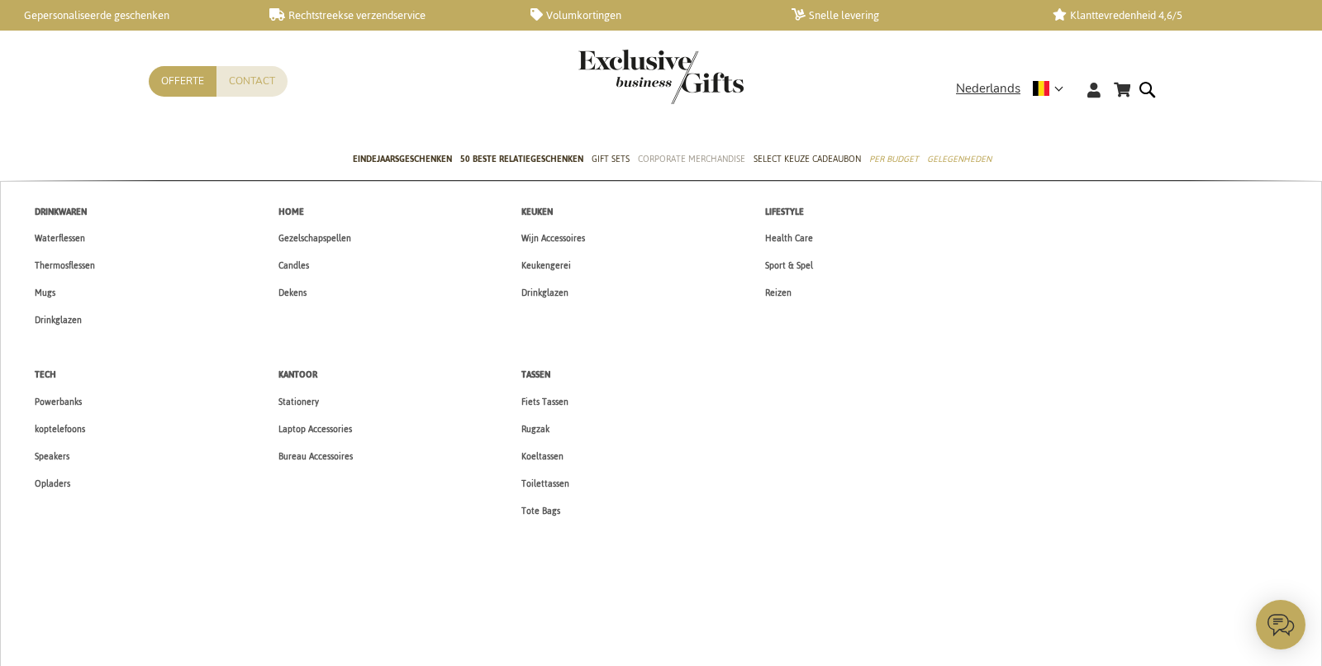
click at [705, 168] on link "Corporate Merchandise" at bounding box center [691, 160] width 107 height 41
click at [297, 211] on span "Home" at bounding box center [292, 211] width 26 height 17
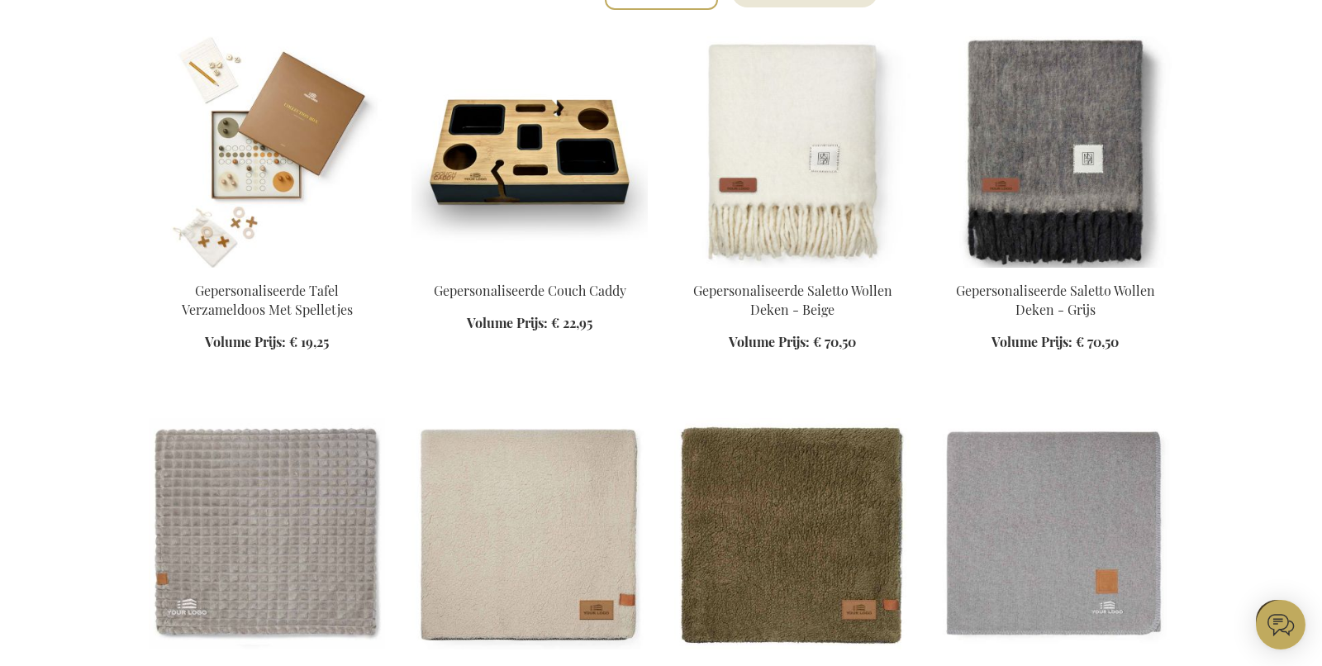
scroll to position [631, 0]
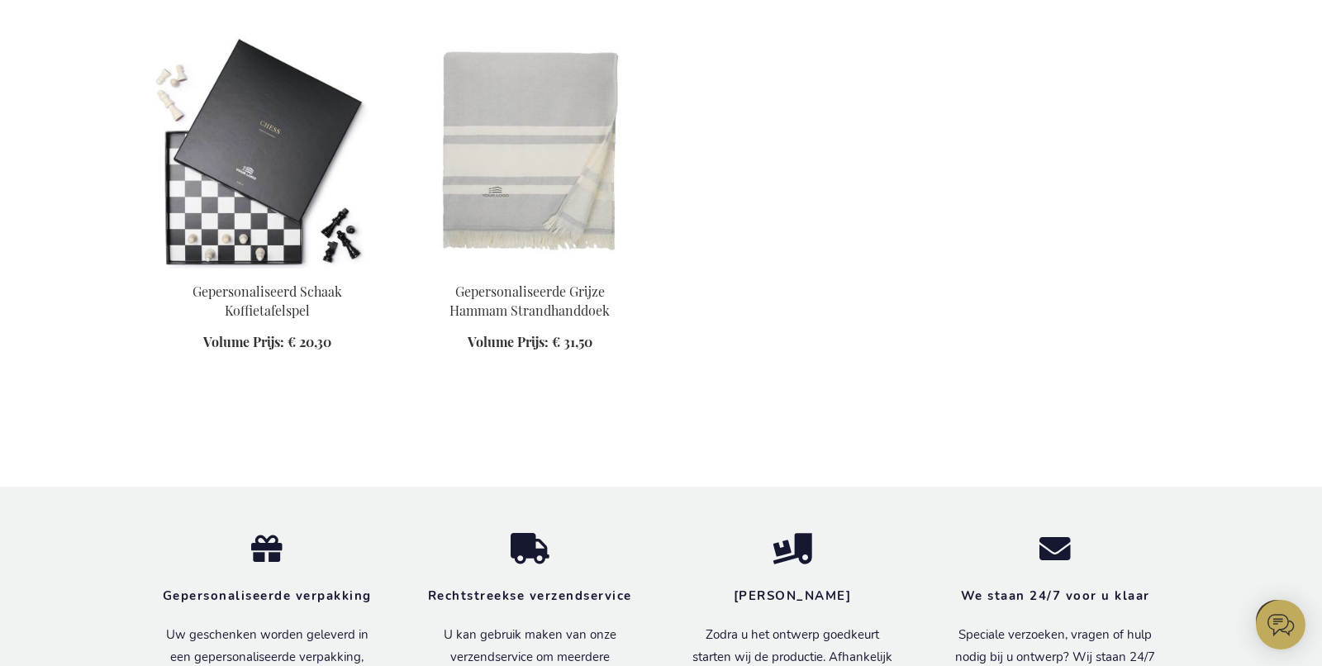
scroll to position [2643, 0]
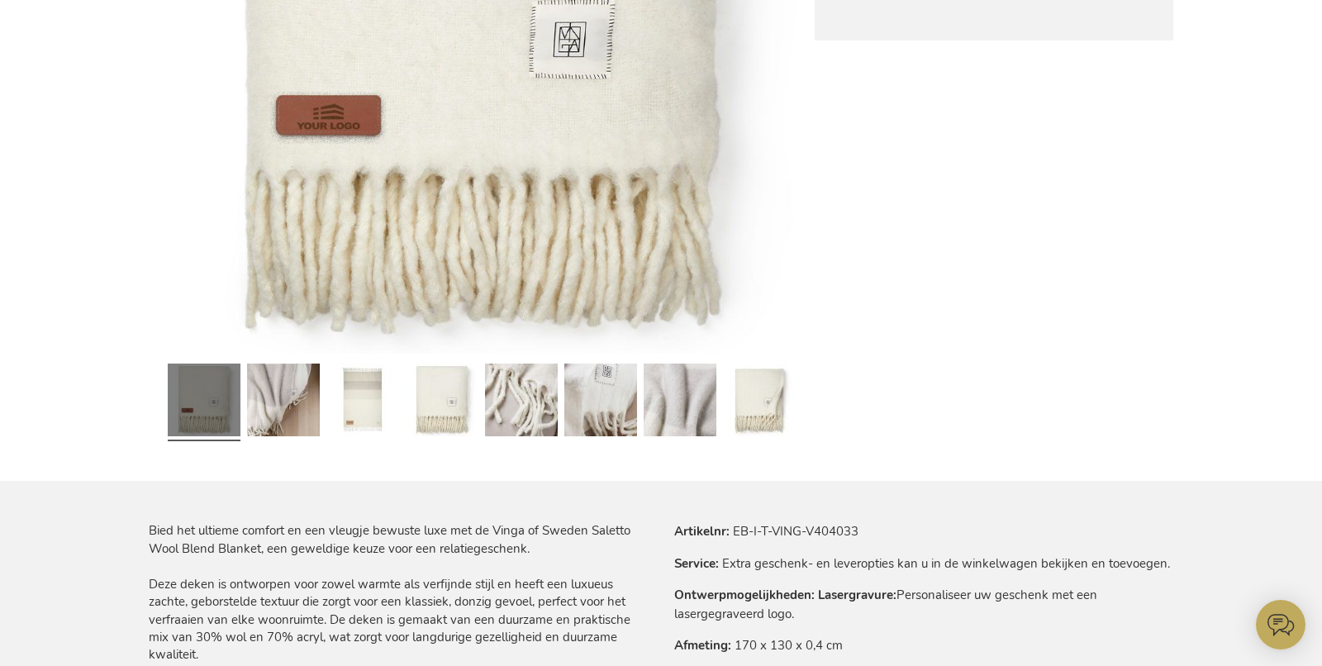
scroll to position [790, 0]
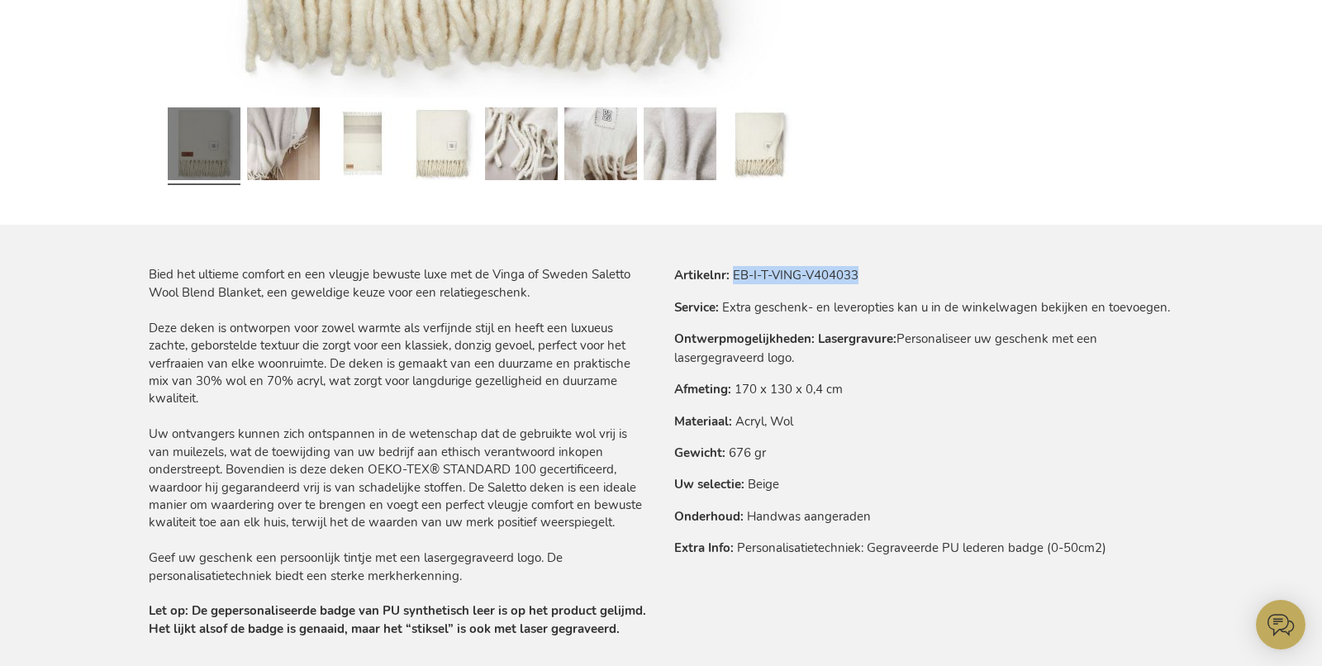
drag, startPoint x: 751, startPoint y: 271, endPoint x: 920, endPoint y: 273, distance: 168.6
click at [919, 274] on tr "Artikelnr EB-I-T-VING-V404033" at bounding box center [923, 275] width 499 height 18
copy td "EB-I-T-VING-V404033"
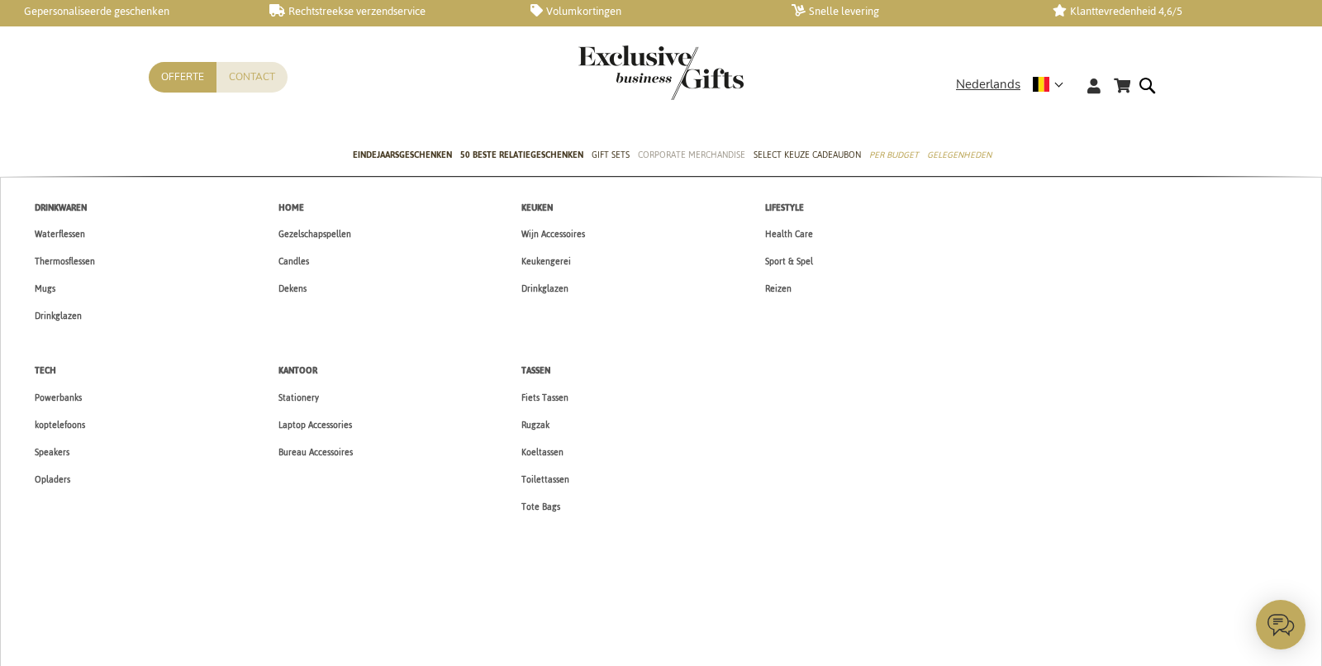
scroll to position [7, 0]
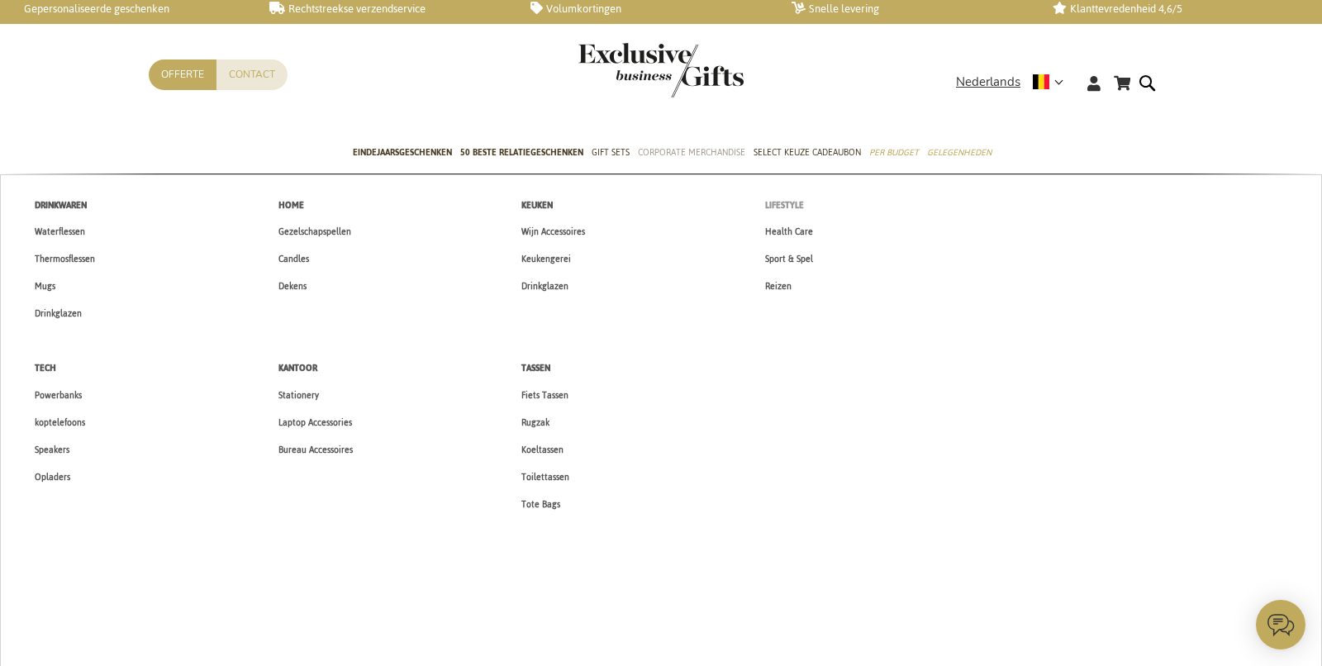
click at [791, 201] on span "Lifestyle" at bounding box center [784, 205] width 39 height 17
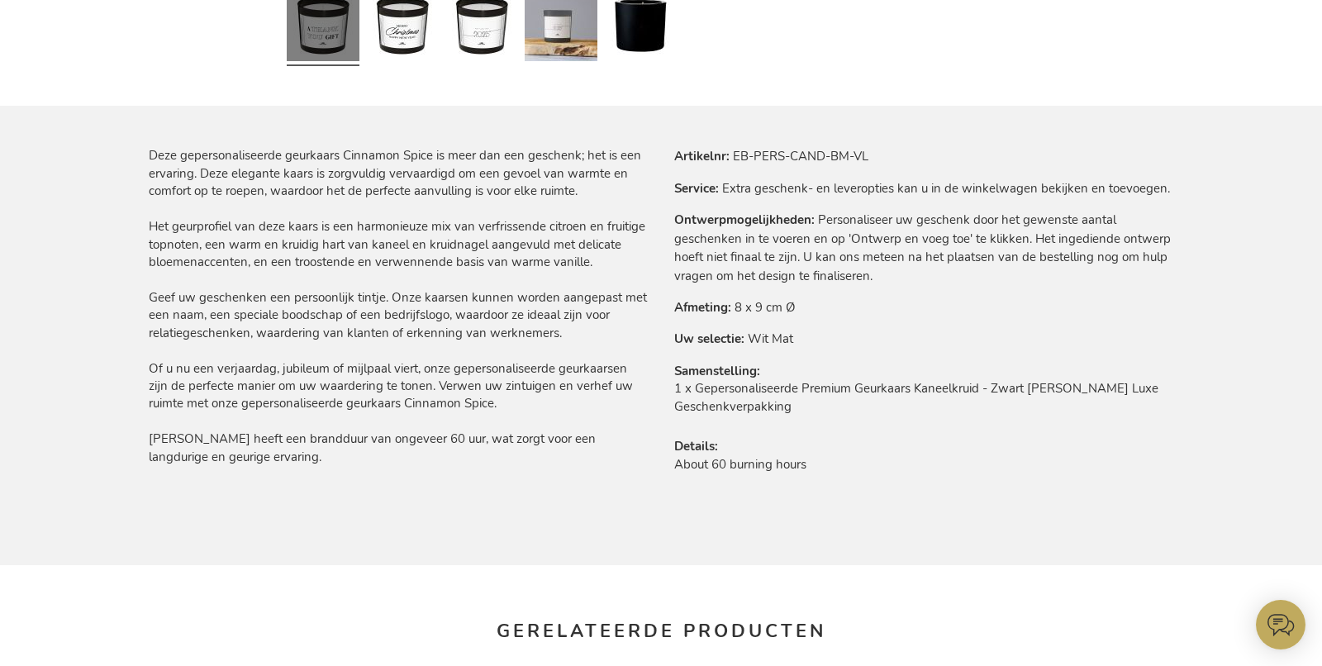
scroll to position [981, 0]
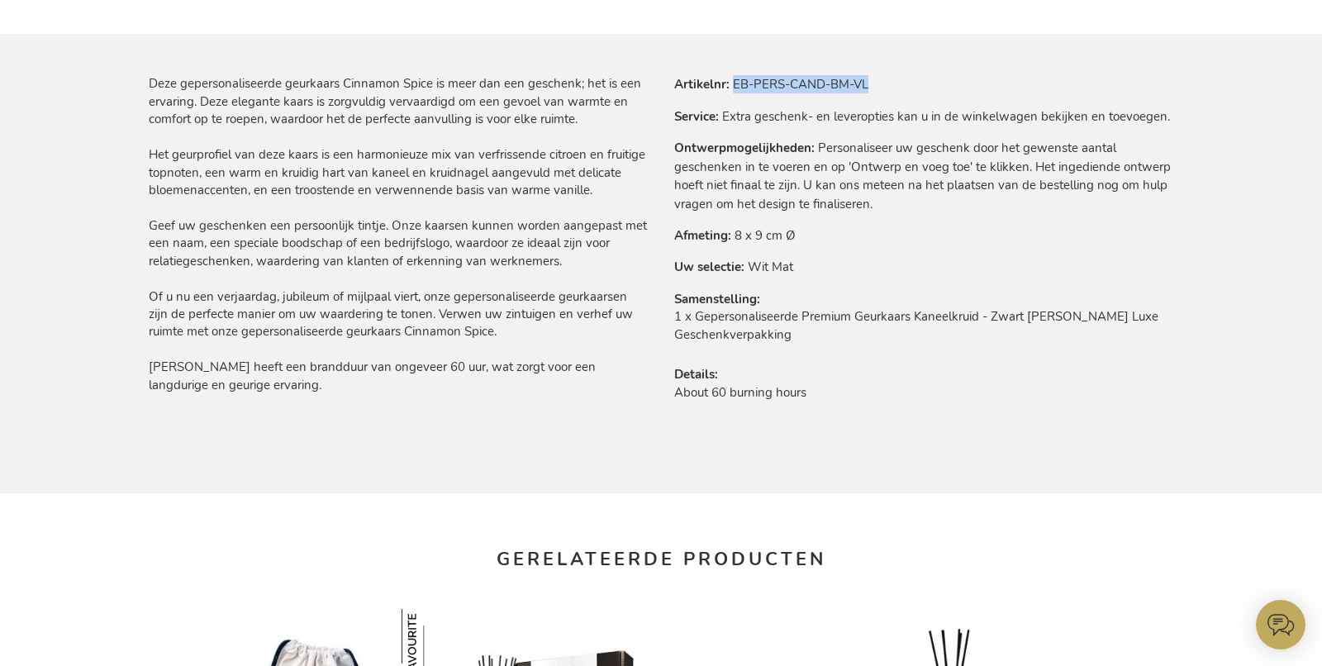
drag, startPoint x: 734, startPoint y: 82, endPoint x: 1010, endPoint y: 78, distance: 276.1
click at [1010, 86] on tr "Artikelnr EB-PERS-CAND-BM-VL" at bounding box center [923, 84] width 499 height 18
copy td "EB-PERS-CAND-BM-VL"
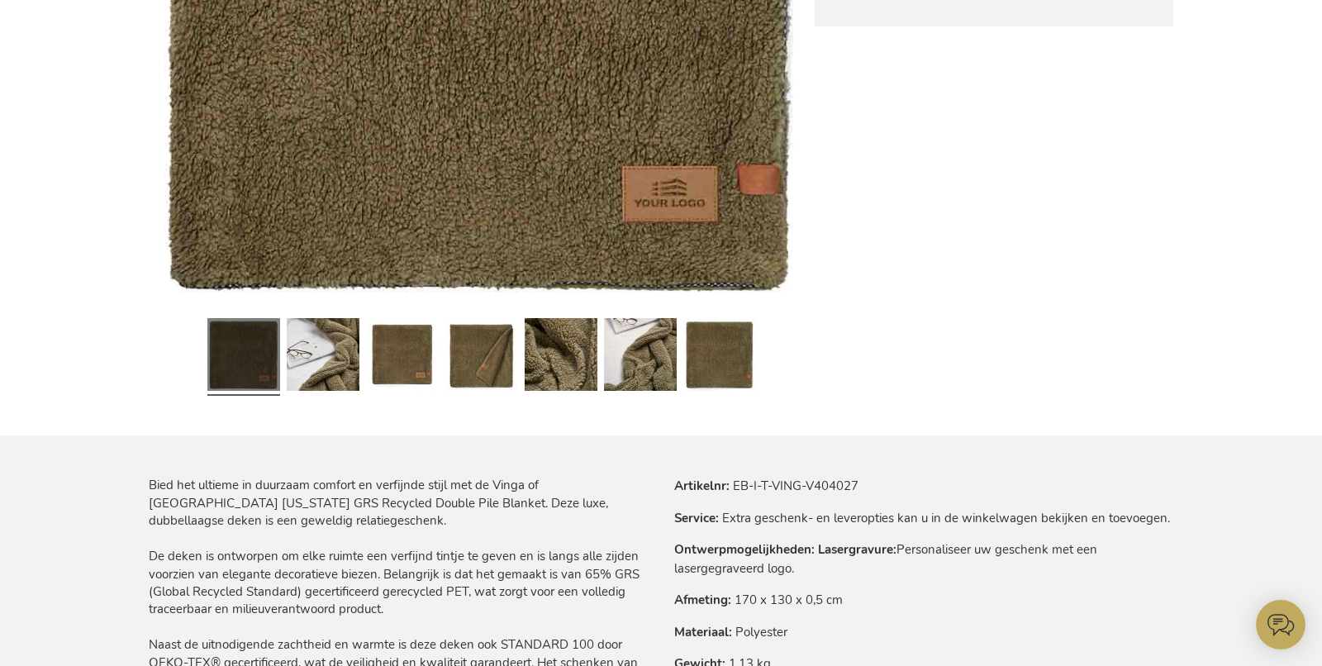
scroll to position [512, 0]
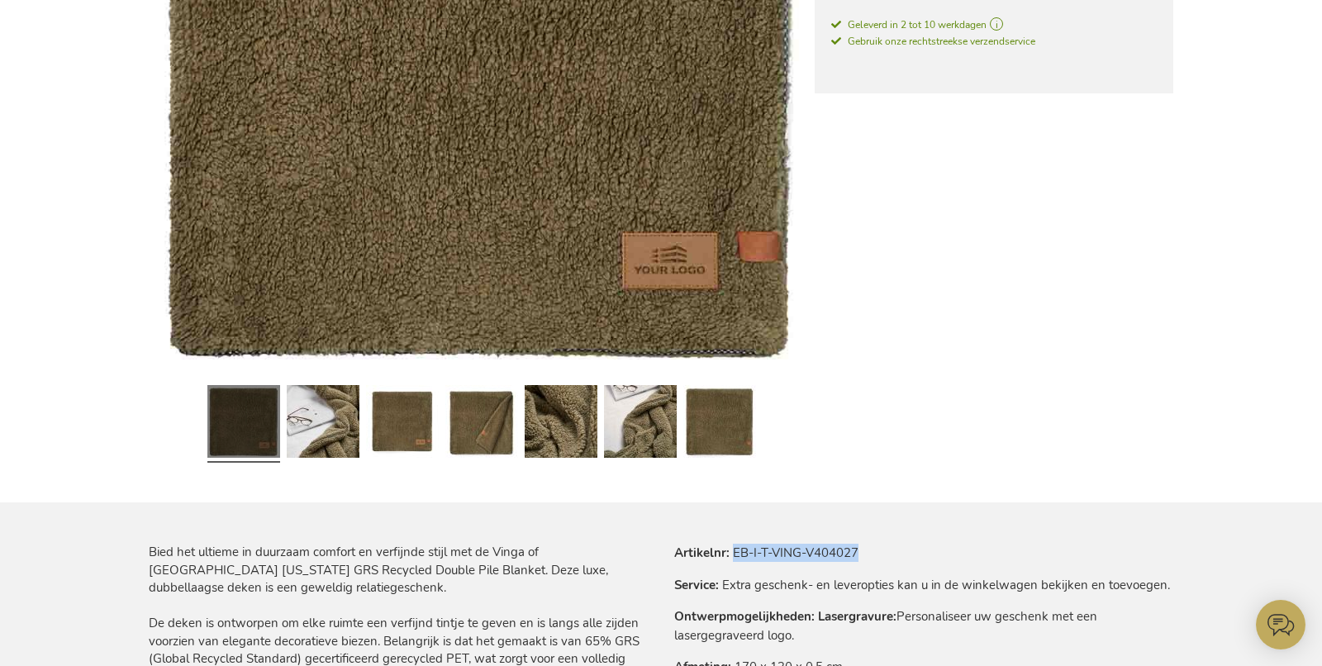
drag, startPoint x: 736, startPoint y: 551, endPoint x: 908, endPoint y: 514, distance: 175.9
click at [903, 550] on tr "Artikelnr EB-I-T-VING-V404027" at bounding box center [923, 553] width 499 height 18
copy td "EB-I-T-VING-V404027"
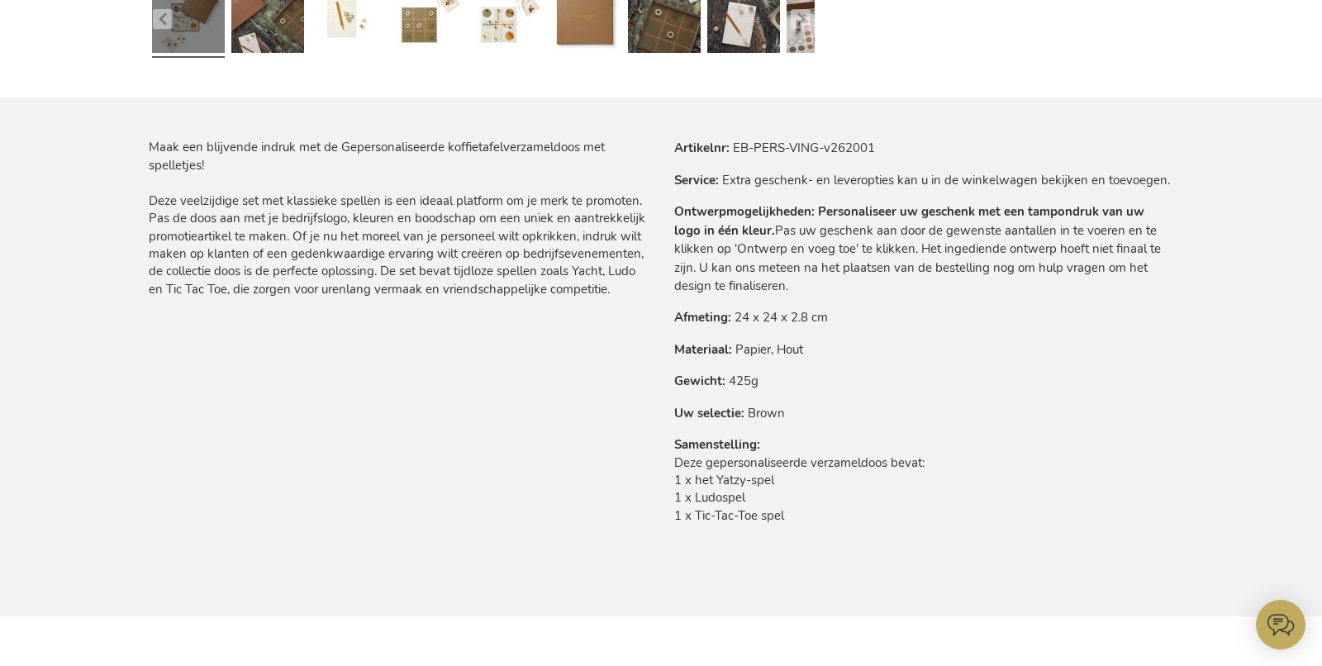
scroll to position [1028, 0]
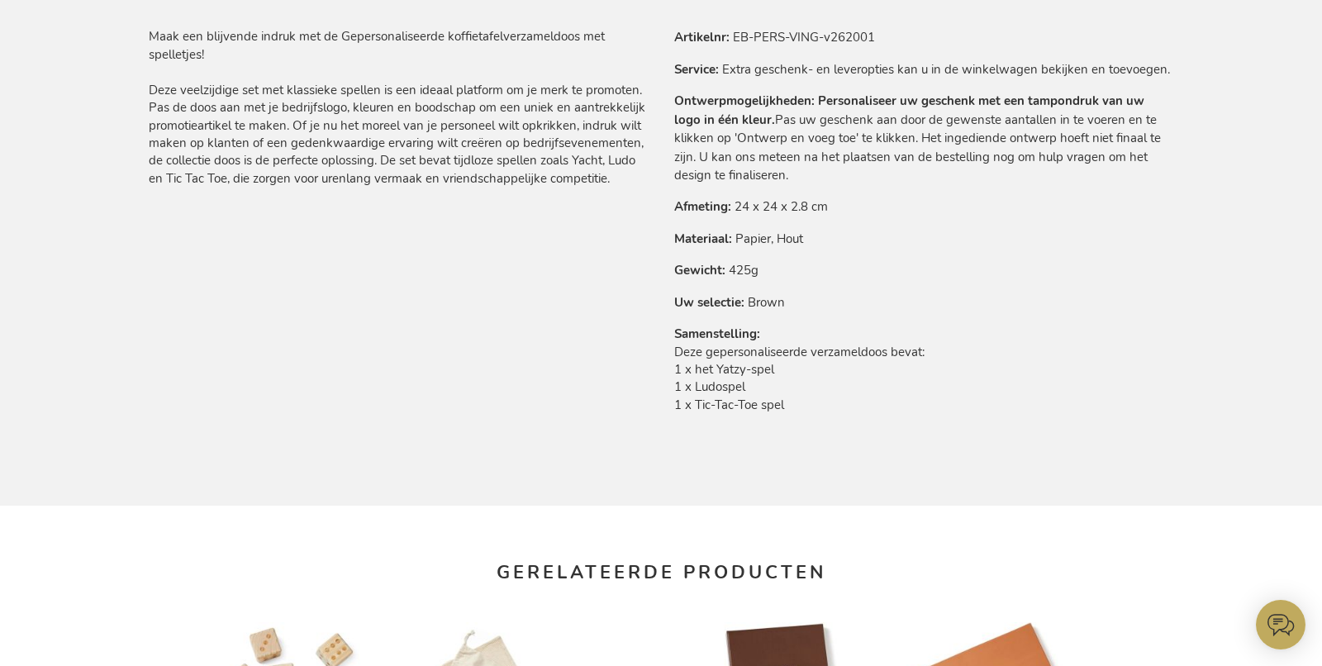
drag, startPoint x: 732, startPoint y: 32, endPoint x: 857, endPoint y: 41, distance: 126.0
click at [856, 41] on tr "Artikelnr EB-PERS-VING-v262001" at bounding box center [923, 37] width 499 height 18
drag, startPoint x: 883, startPoint y: 37, endPoint x: 736, endPoint y: 45, distance: 147.3
click at [735, 40] on tr "Artikelnr EB-PERS-VING-v262001" at bounding box center [923, 37] width 499 height 18
copy td "EB-PERS-VING-v262001"
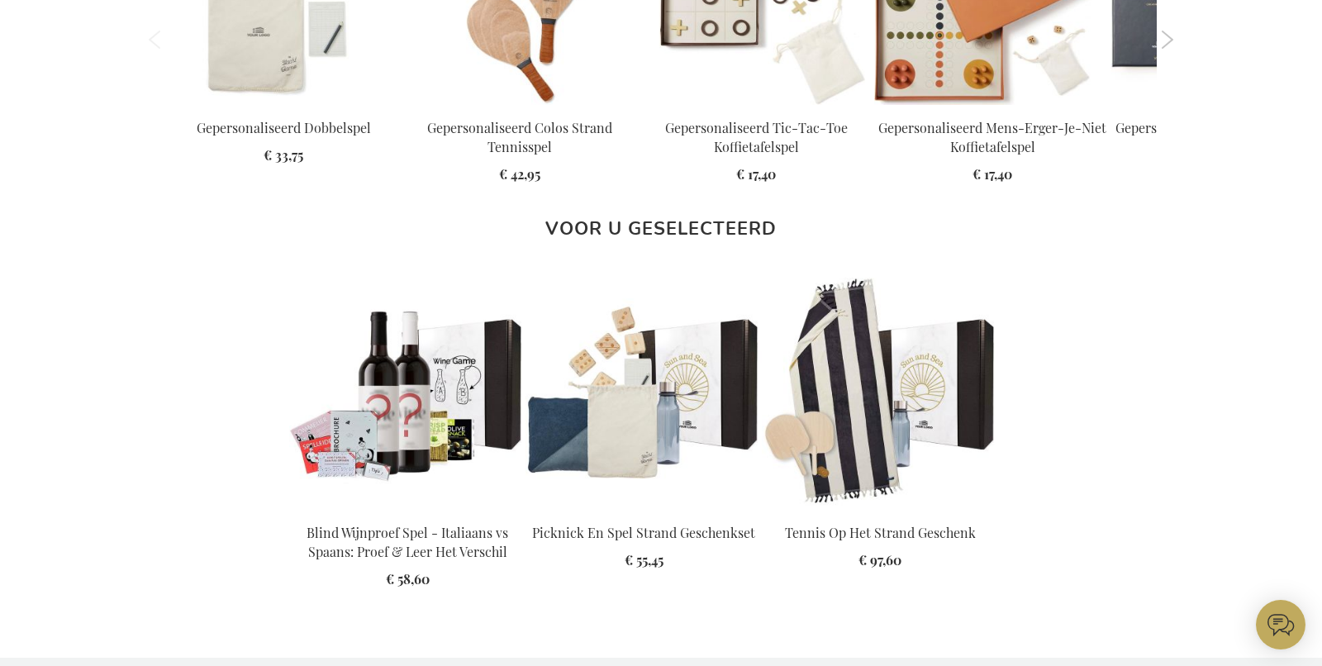
scroll to position [1799, 0]
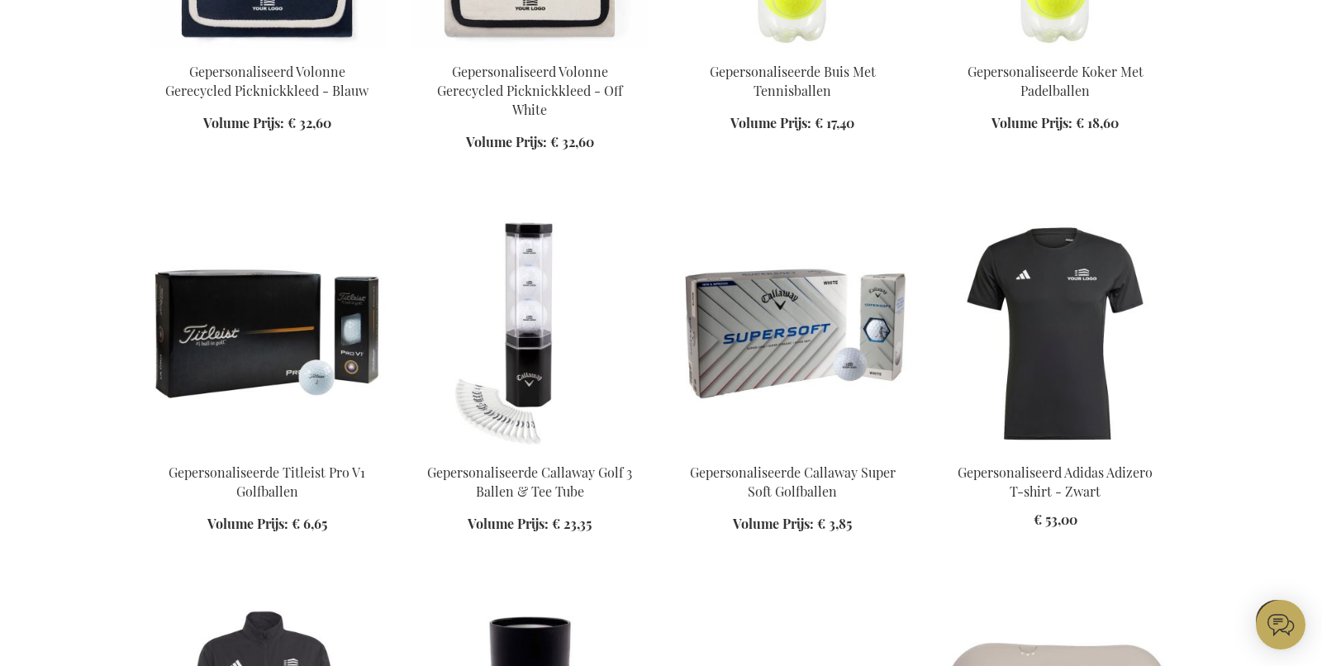
scroll to position [1309, 0]
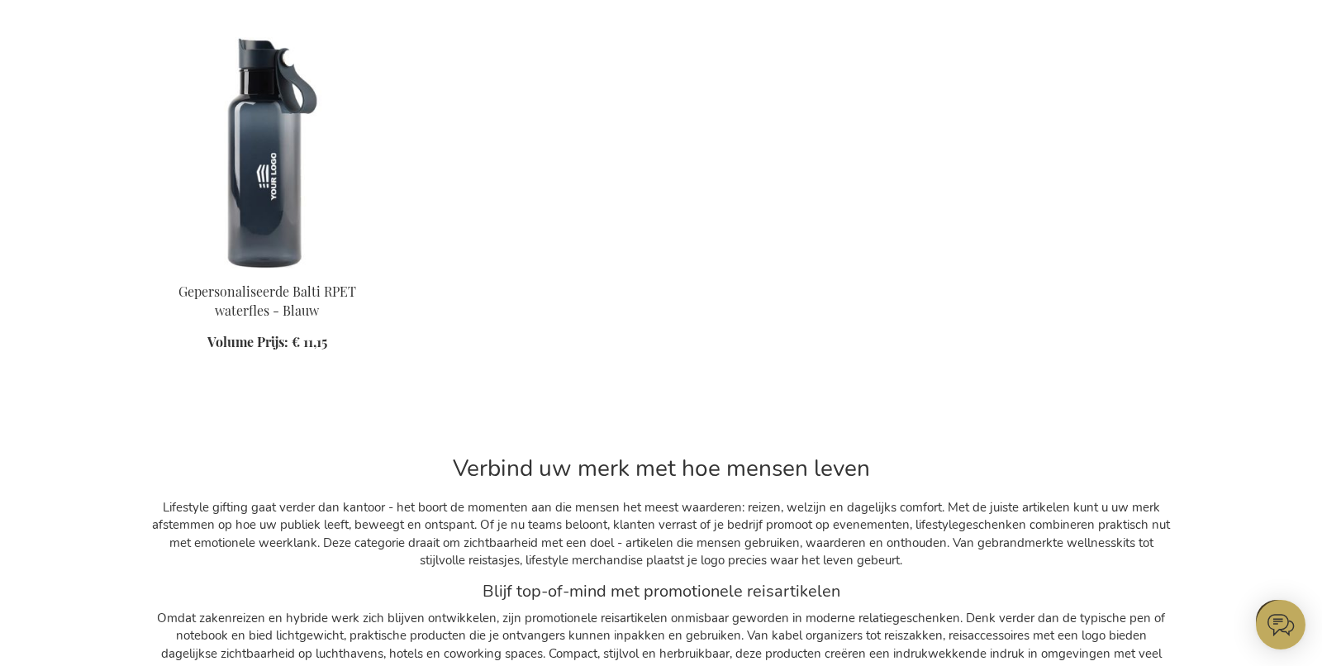
scroll to position [7038, 0]
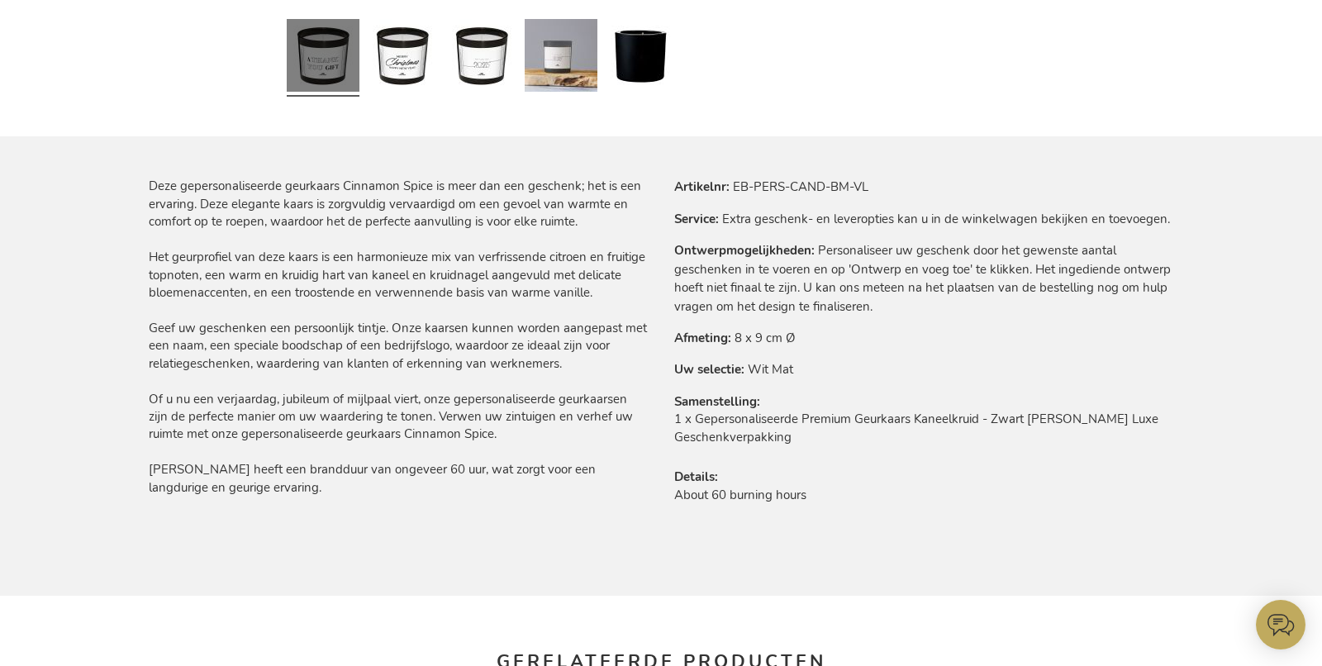
scroll to position [1460, 0]
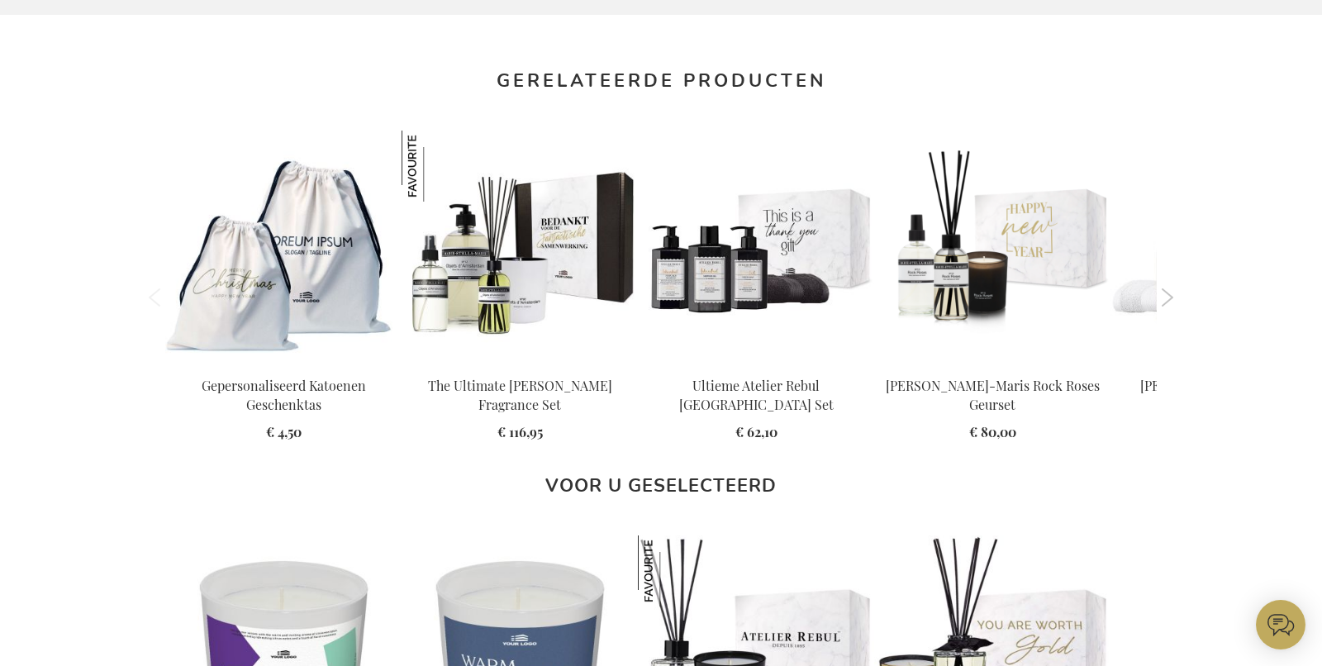
click at [1173, 303] on button "Next" at bounding box center [1167, 297] width 12 height 18
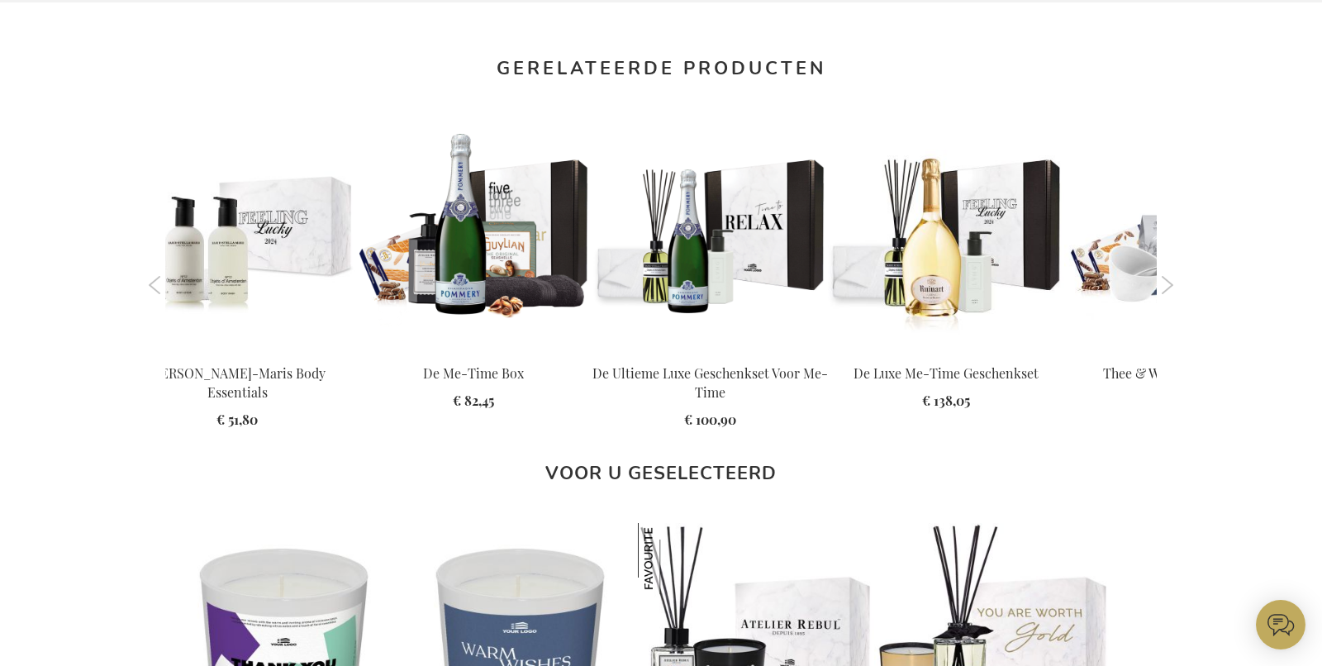
scroll to position [1091, 0]
